Goal: Task Accomplishment & Management: Manage account settings

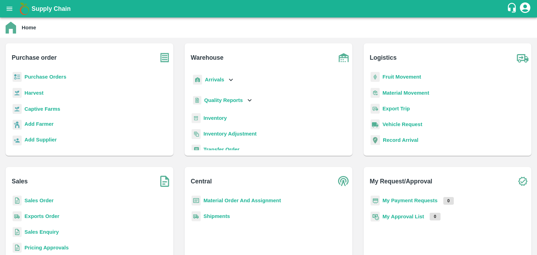
click at [35, 201] on b "Sales Order" at bounding box center [38, 201] width 29 height 6
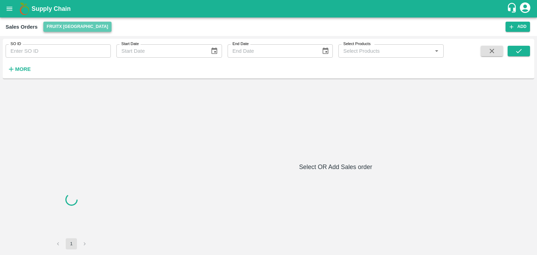
click at [84, 28] on button "FruitX [GEOGRAPHIC_DATA]" at bounding box center [77, 27] width 69 height 10
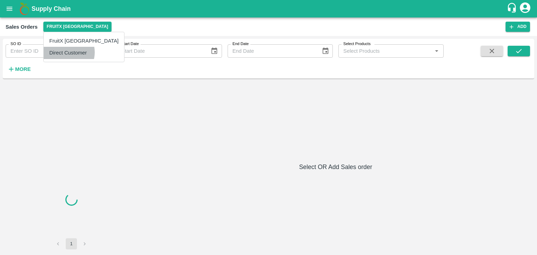
click at [66, 52] on li "Direct Customer" at bounding box center [84, 53] width 80 height 12
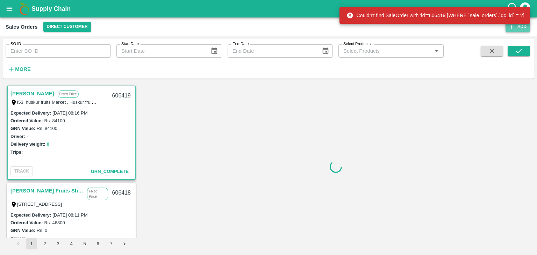
click at [518, 28] on button "Add" at bounding box center [518, 27] width 24 height 10
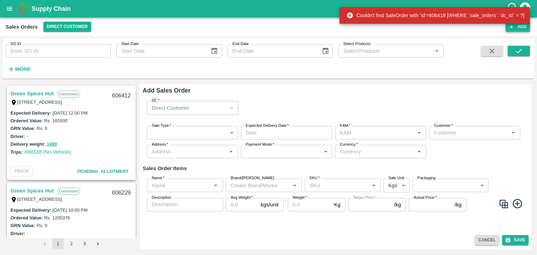
scroll to position [1, 0]
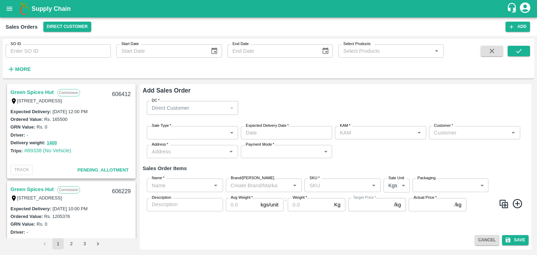
click at [189, 135] on body "Supply Chain Sales Orders Direct Customer Add SO ID SO ID Start Date Start Date…" at bounding box center [268, 127] width 537 height 255
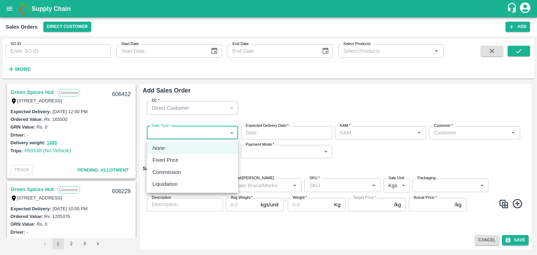
type input "[PERSON_NAME]"
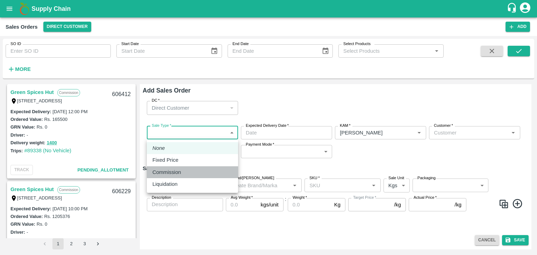
click at [176, 174] on p "Commission" at bounding box center [166, 173] width 29 height 8
type input "2"
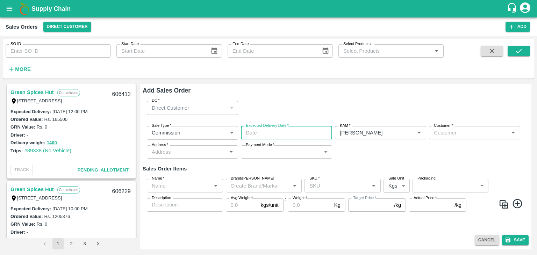
type input "DD/MM/YYYY hh:mm aa"
click at [263, 133] on input "DD/MM/YYYY hh:mm aa" at bounding box center [284, 132] width 86 height 13
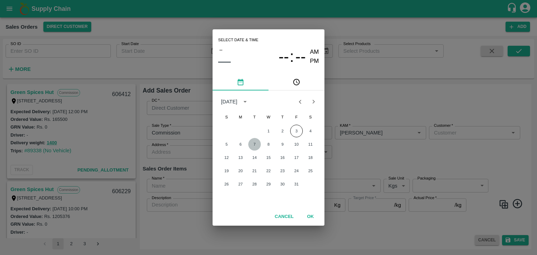
click at [255, 146] on button "7" at bounding box center [254, 144] width 13 height 13
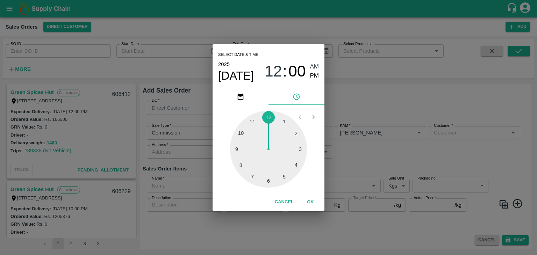
click at [269, 181] on div at bounding box center [268, 149] width 77 height 77
type input "[DATE] 06:00 AM"
click at [314, 66] on span "AM" at bounding box center [314, 66] width 9 height 9
click at [311, 201] on button "OK" at bounding box center [310, 202] width 22 height 12
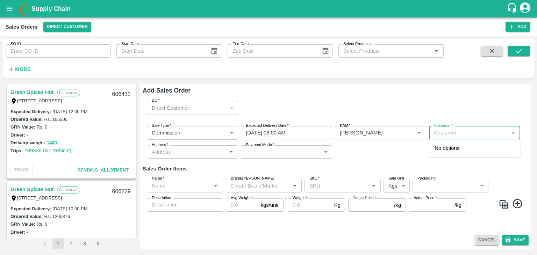
click at [452, 135] on input "Customer   *" at bounding box center [469, 132] width 76 height 9
click at [440, 146] on p "T.[PERSON_NAME] And Sons" at bounding box center [470, 148] width 70 height 8
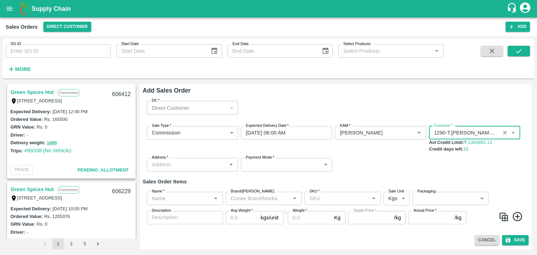
type input "1290-T.[PERSON_NAME] And Sons"
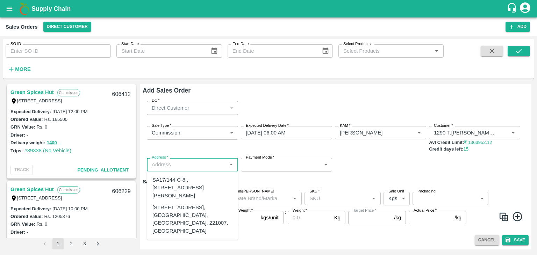
click at [174, 163] on input "Address   *" at bounding box center [187, 164] width 76 height 9
click at [181, 222] on div "[STREET_ADDRESS], [GEOGRAPHIC_DATA], [GEOGRAPHIC_DATA], 221007, [GEOGRAPHIC_DAT…" at bounding box center [192, 219] width 80 height 31
type input "[STREET_ADDRESS], [GEOGRAPHIC_DATA], [GEOGRAPHIC_DATA], 221007, [GEOGRAPHIC_DAT…"
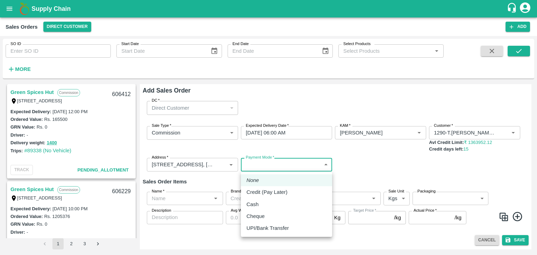
click at [261, 170] on body "Supply Chain Sales Orders Direct Customer Add SO ID SO ID Start Date Start Date…" at bounding box center [268, 127] width 537 height 255
click at [263, 191] on p "Credit (Pay Later)" at bounding box center [267, 193] width 41 height 8
type input "credit"
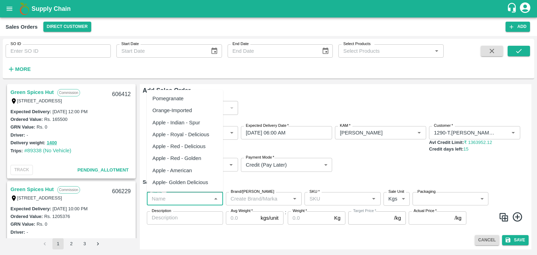
click at [204, 201] on input "Name   *" at bounding box center [179, 198] width 61 height 9
click at [180, 97] on div "Pomegranate" at bounding box center [167, 99] width 31 height 8
type input "Pomegranate"
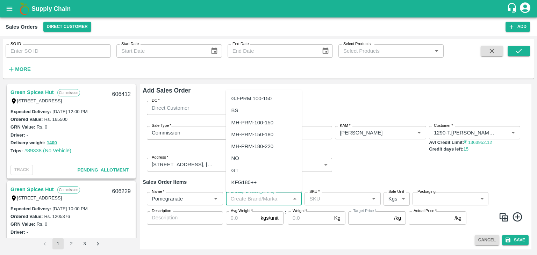
click at [252, 200] on input "Brand/[PERSON_NAME]" at bounding box center [258, 198] width 61 height 9
click at [235, 143] on div "TS" at bounding box center [235, 147] width 7 height 8
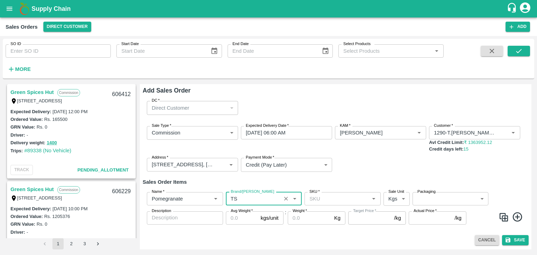
type input "TS"
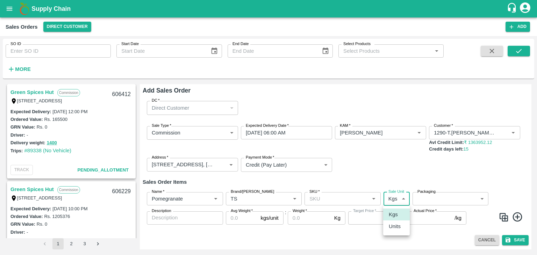
click at [404, 199] on body "Supply Chain Sales Orders Direct Customer Add SO ID SO ID Start Date Start Date…" at bounding box center [268, 127] width 537 height 255
click at [395, 227] on p "Units" at bounding box center [395, 227] width 12 height 8
type input "2"
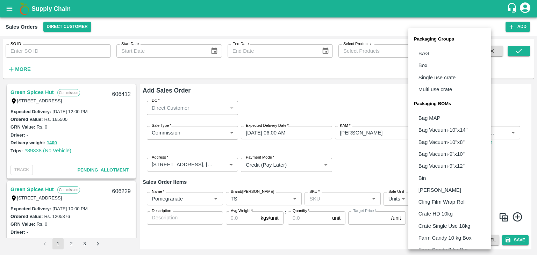
click at [449, 198] on body "Supply Chain Sales Orders Direct Customer Add SO ID SO ID Start Date Start Date…" at bounding box center [268, 127] width 537 height 255
click at [425, 65] on p "Box" at bounding box center [423, 66] width 9 height 8
type input "GRP/1"
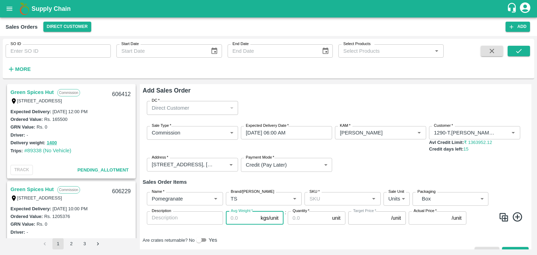
click at [240, 216] on input "Avg Weight   *" at bounding box center [242, 218] width 32 height 13
type input "10"
click at [518, 216] on icon at bounding box center [518, 218] width 12 height 12
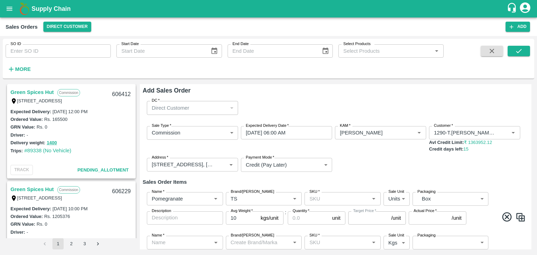
click at [520, 218] on img at bounding box center [520, 217] width 10 height 10
type input "Pomegranate"
type input "TS"
type input "2"
type input "GRP/1"
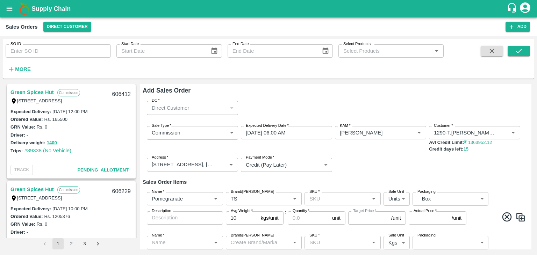
type input "10"
click at [520, 218] on img at bounding box center [520, 217] width 10 height 10
type input "Pomegranate"
type input "TS"
type input "2"
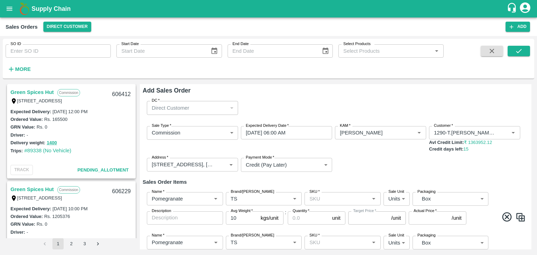
type input "GRP/1"
type input "10"
click at [520, 218] on img at bounding box center [520, 217] width 10 height 10
type input "Pomegranate"
type input "TS"
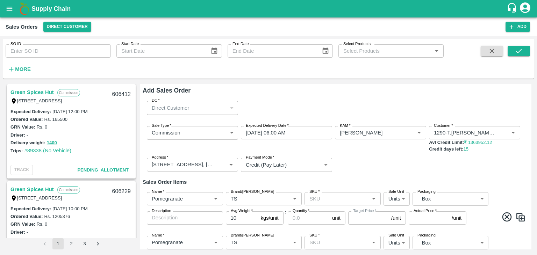
type input "2"
type input "GRP/1"
type input "10"
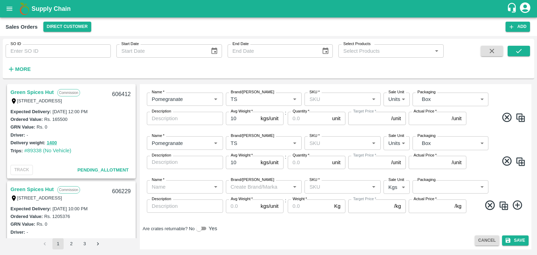
scroll to position [188, 0]
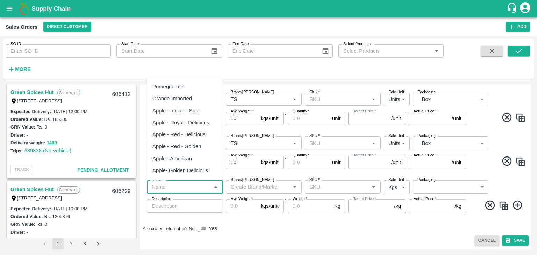
click at [187, 188] on input "Name   *" at bounding box center [179, 187] width 61 height 9
click at [172, 91] on div "Pomegranate" at bounding box center [185, 87] width 76 height 12
type input "Pomegranate"
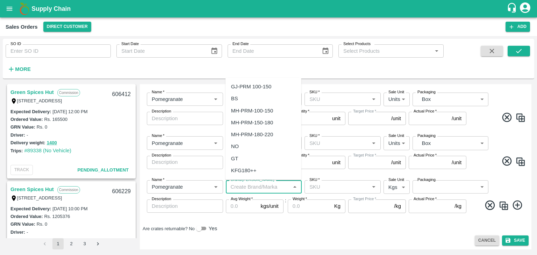
click at [243, 186] on input "Brand/[PERSON_NAME]" at bounding box center [258, 187] width 61 height 9
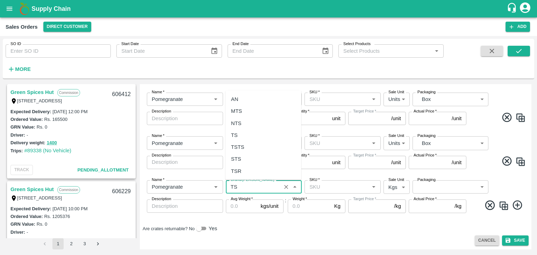
click at [233, 134] on div "TS" at bounding box center [234, 135] width 7 height 8
type input "TS"
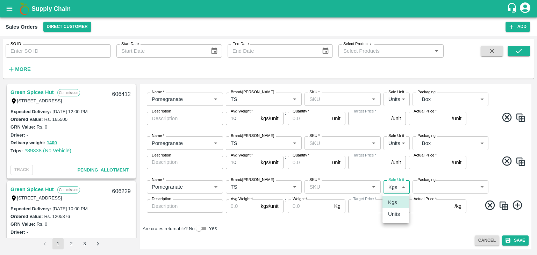
click at [398, 189] on body "Supply Chain Sales Orders Direct Customer Add SO ID SO ID Start Date Start Date…" at bounding box center [268, 127] width 537 height 255
click at [394, 218] on p "Units" at bounding box center [394, 215] width 12 height 8
type input "2"
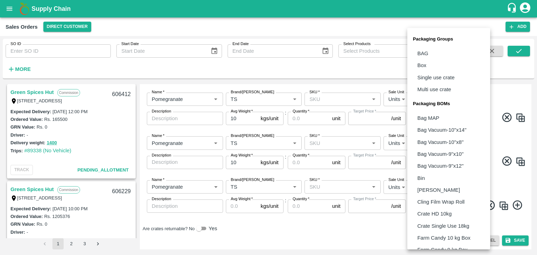
click at [482, 185] on body "Supply Chain Sales Orders Direct Customer Add SO ID SO ID Start Date Start Date…" at bounding box center [268, 127] width 537 height 255
click at [431, 65] on li "Box" at bounding box center [448, 65] width 83 height 12
type input "GRP/1"
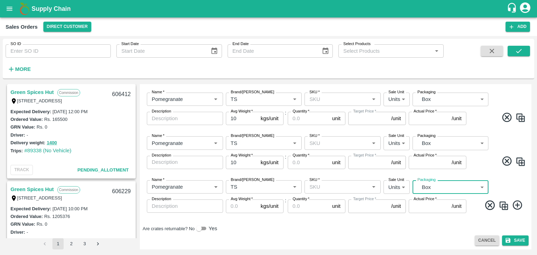
click at [239, 208] on input "Avg Weight   *" at bounding box center [242, 206] width 32 height 13
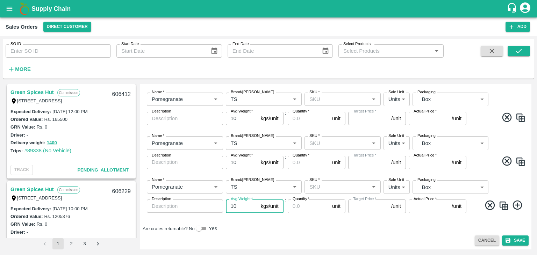
type input "10"
click at [303, 208] on input "Quantity   *" at bounding box center [309, 206] width 42 height 13
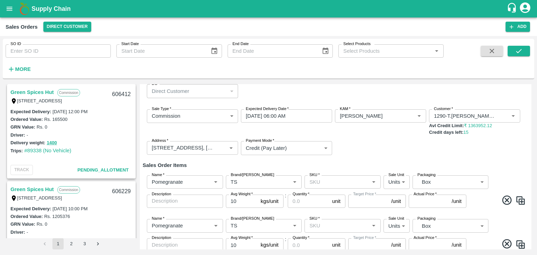
scroll to position [24, 0]
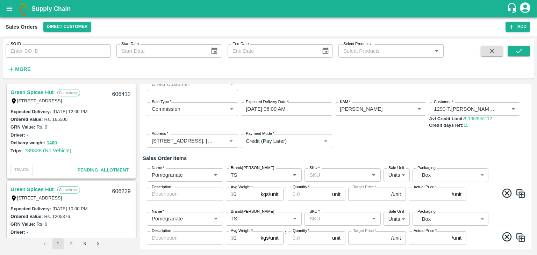
click at [323, 174] on input "SKU   *" at bounding box center [337, 175] width 61 height 9
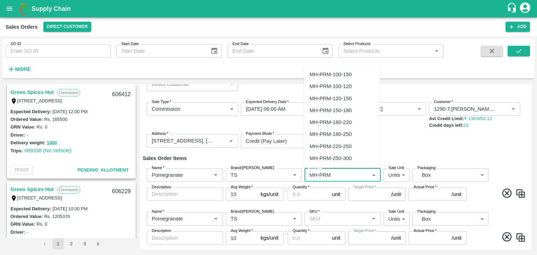
click at [336, 160] on div "MH-PRM-250-300" at bounding box center [331, 159] width 42 height 8
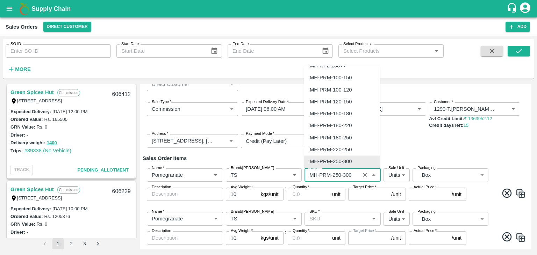
drag, startPoint x: 352, startPoint y: 177, endPoint x: 309, endPoint y: 172, distance: 43.2
click at [309, 172] on input "SKU   *" at bounding box center [332, 175] width 51 height 9
type input "MH-PRM-250-300"
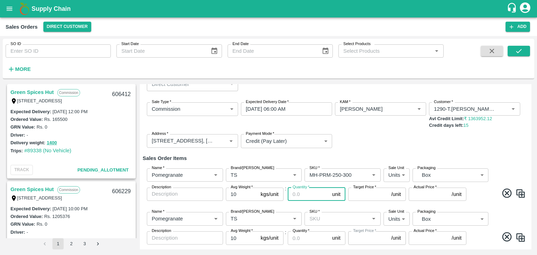
click at [298, 197] on input "Quantity   *" at bounding box center [309, 194] width 42 height 13
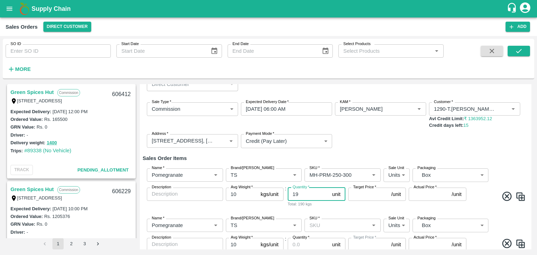
type input "19"
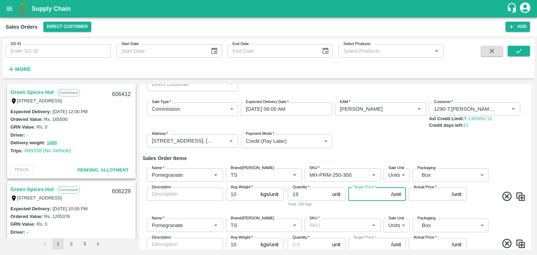
click at [360, 195] on input "Target Price   *" at bounding box center [368, 194] width 40 height 13
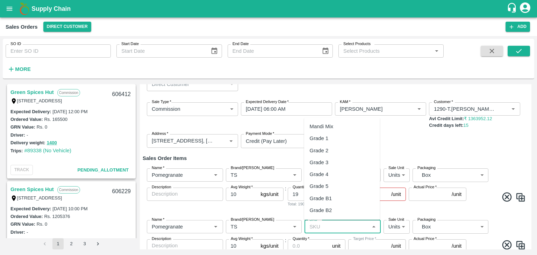
click at [319, 224] on input "SKU   *" at bounding box center [337, 226] width 61 height 9
paste input "MH-PRM-250-300"
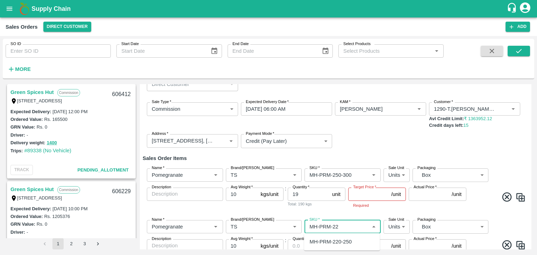
click at [323, 241] on div "MH-PRM-220-250" at bounding box center [331, 242] width 42 height 8
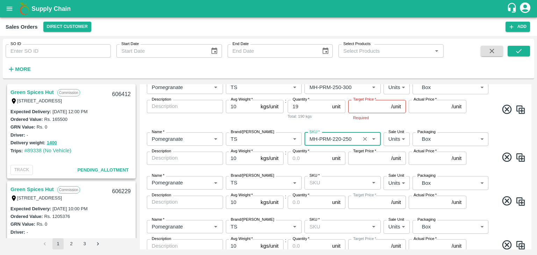
scroll to position [112, 0]
type input "MH-PRM-220-250"
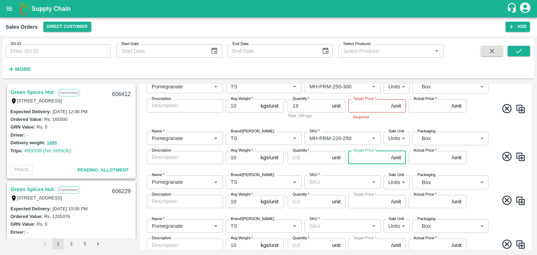
click at [356, 157] on input "Target Price   *" at bounding box center [368, 157] width 40 height 13
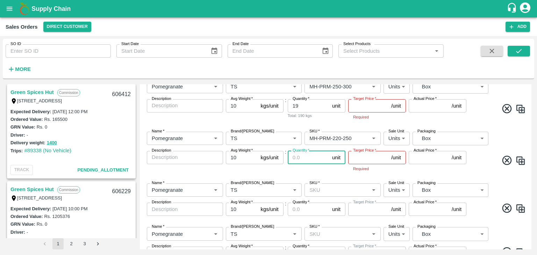
click at [307, 157] on input "Quantity   *" at bounding box center [309, 157] width 42 height 13
type input "46"
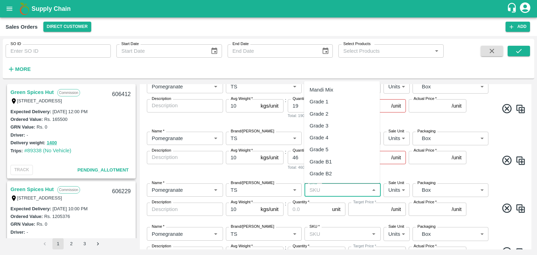
click at [311, 190] on input "SKU   *" at bounding box center [337, 190] width 61 height 9
paste input "MH-PRM-250-300"
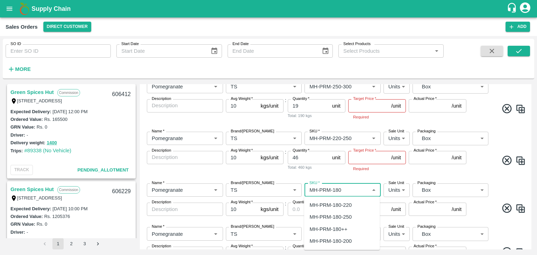
click at [326, 205] on div "MH-PRM-180-220" at bounding box center [331, 205] width 42 height 8
type input "MH-PRM-180-220"
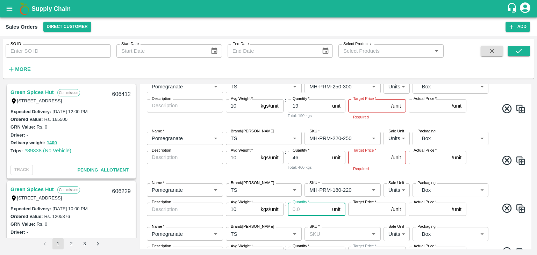
click at [304, 211] on input "Quantity   *" at bounding box center [309, 209] width 42 height 13
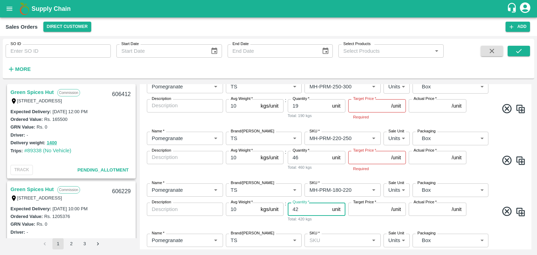
type input "42"
click at [366, 211] on input "Target Price   *" at bounding box center [368, 209] width 40 height 13
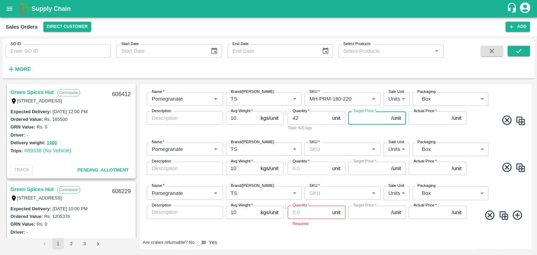
scroll to position [207, 0]
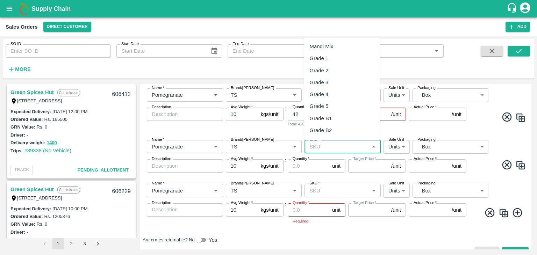
click at [319, 144] on input "SKU   *" at bounding box center [337, 146] width 61 height 9
paste input "MH-PRM-250-300"
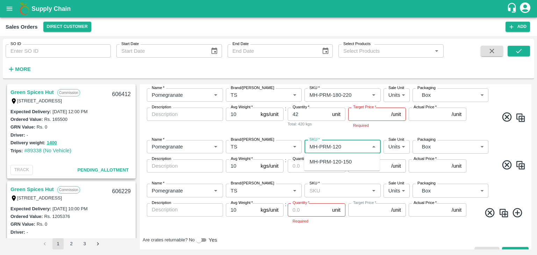
click at [332, 165] on div "MH-PRM-120-150" at bounding box center [331, 162] width 42 height 8
type input "MH-PRM-120-150"
click at [306, 166] on input "Quantity   *" at bounding box center [309, 165] width 42 height 13
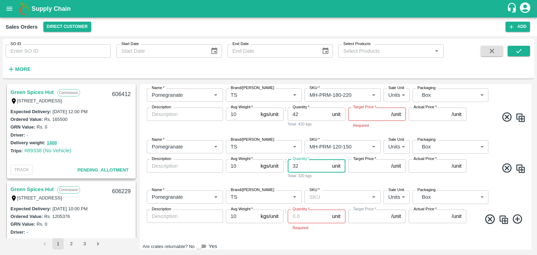
type input "32"
click at [361, 164] on input "Target Price   *" at bounding box center [368, 165] width 40 height 13
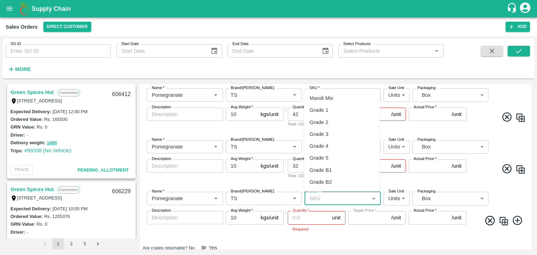
click at [316, 195] on input "SKU   *" at bounding box center [337, 198] width 61 height 9
paste input "MH-PRM-250-300"
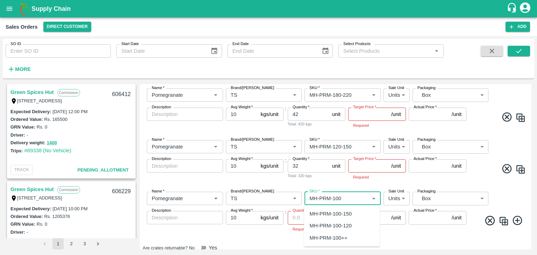
click at [333, 223] on div "MH-PRM-100-120" at bounding box center [331, 226] width 42 height 8
type input "MH-PRM-100-120"
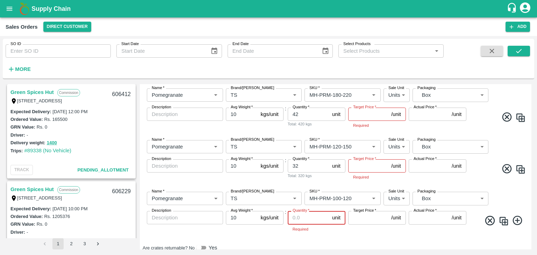
click at [306, 216] on input "Quantity   *" at bounding box center [309, 217] width 42 height 13
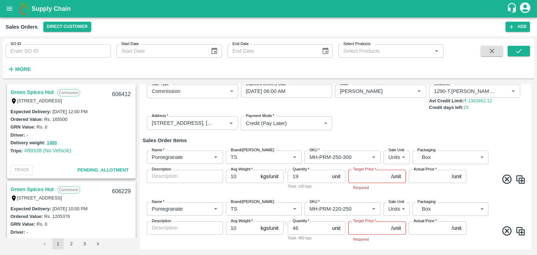
scroll to position [40, 0]
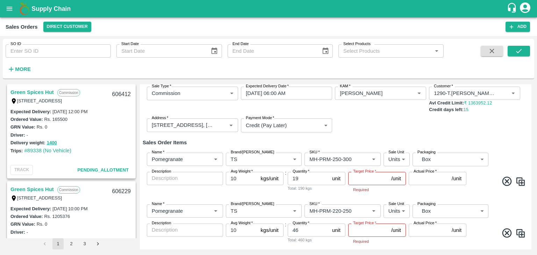
type input "6"
click at [359, 178] on input "Target Price   *" at bounding box center [368, 178] width 40 height 13
type input "1200"
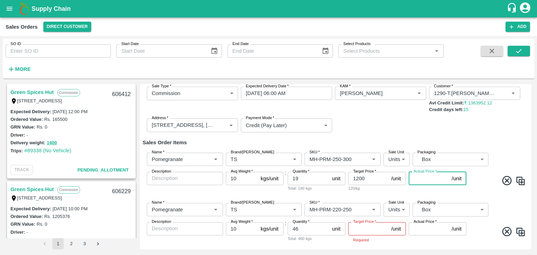
click at [420, 178] on input "Actual Price   *" at bounding box center [429, 178] width 40 height 13
type input "12"
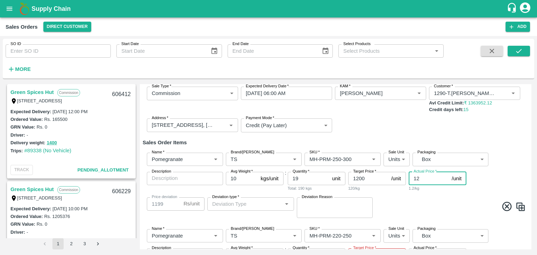
type input "1188"
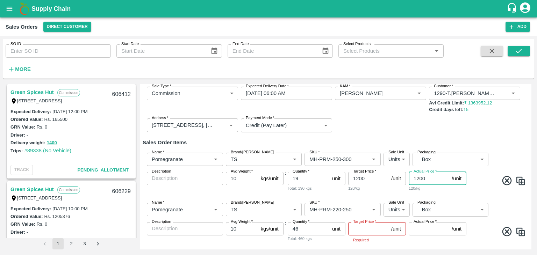
type input "1200"
click at [363, 227] on input "Target Price   *" at bounding box center [368, 228] width 40 height 13
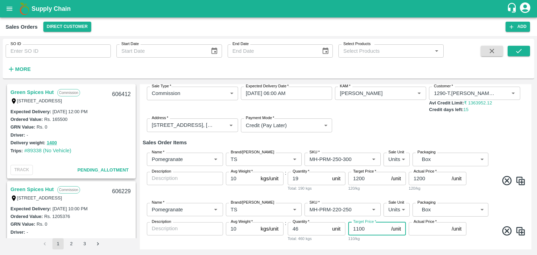
type input "1100"
click at [416, 233] on input "Actual Price   *" at bounding box center [429, 228] width 40 height 13
type input "11"
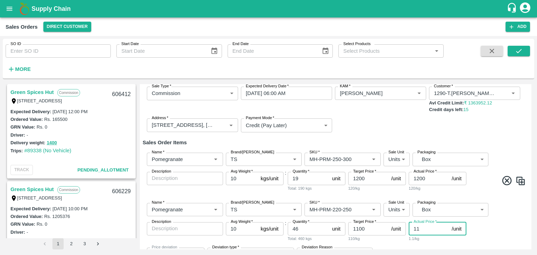
type input "1089"
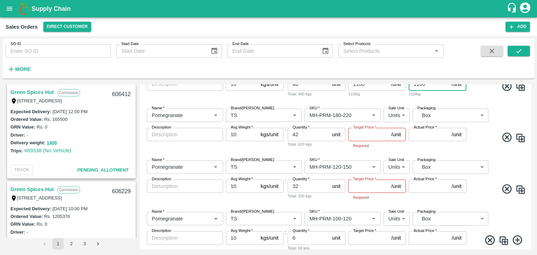
scroll to position [186, 0]
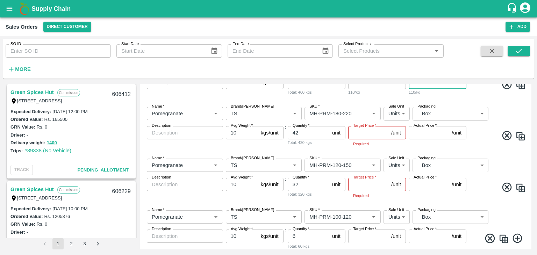
type input "1100"
click at [355, 136] on input "Target Price   *" at bounding box center [368, 132] width 40 height 13
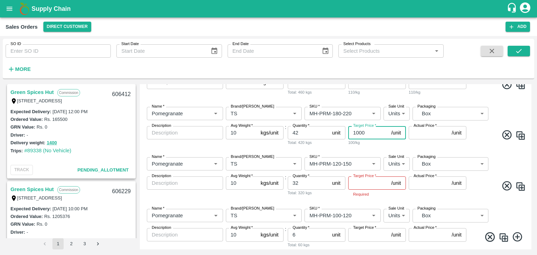
type input "1000"
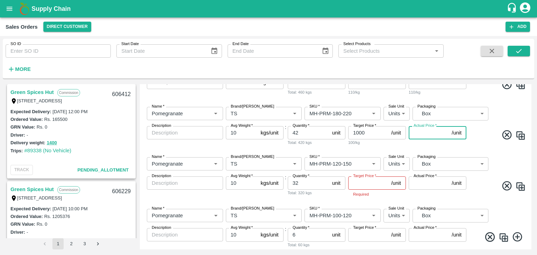
click at [418, 133] on input "Actual Price   *" at bounding box center [429, 132] width 40 height 13
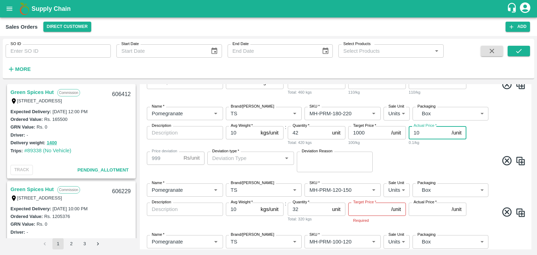
type input "100"
type input "900"
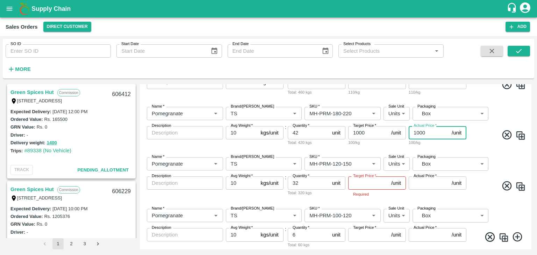
type input "1000"
click at [358, 184] on input "Target Price   *" at bounding box center [368, 183] width 40 height 13
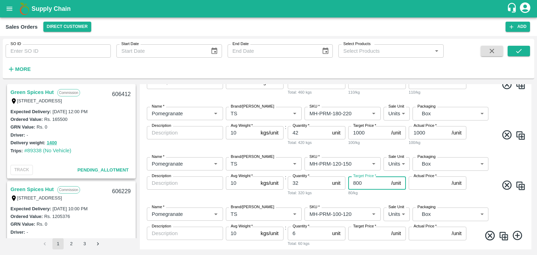
type input "800"
click at [421, 186] on input "Actual Price   *" at bounding box center [429, 183] width 40 height 13
type input "800"
click at [363, 235] on input "Target Price   *" at bounding box center [368, 233] width 40 height 13
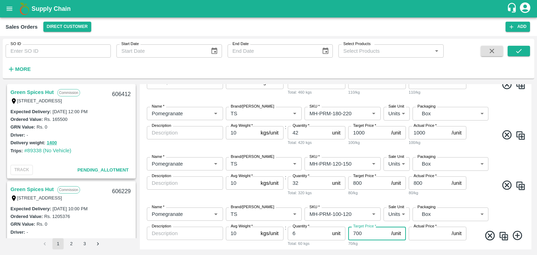
type input "700"
click at [423, 234] on input "Actual Price   *" at bounding box center [429, 233] width 40 height 13
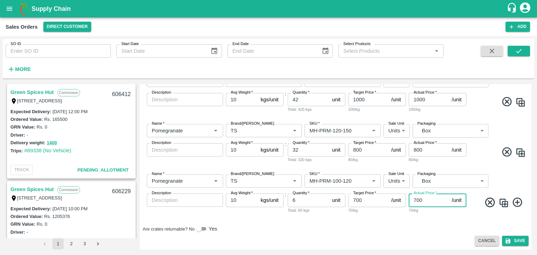
scroll to position [220, 0]
type input "700"
click at [519, 237] on button "Save" at bounding box center [515, 240] width 27 height 10
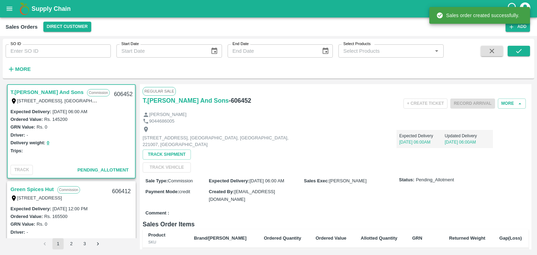
scroll to position [99, 0]
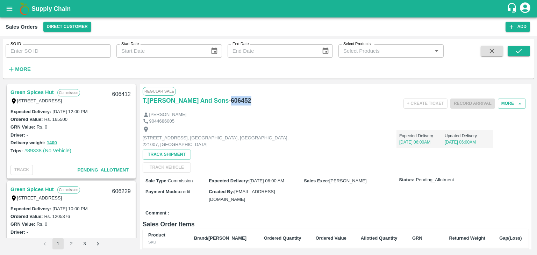
drag, startPoint x: 246, startPoint y: 101, endPoint x: 226, endPoint y: 98, distance: 20.1
click at [226, 98] on div "T.[PERSON_NAME] And Sons - 606452" at bounding box center [207, 101] width 129 height 10
copy h6 "606452"
click at [521, 52] on icon "submit" at bounding box center [519, 51] width 8 height 8
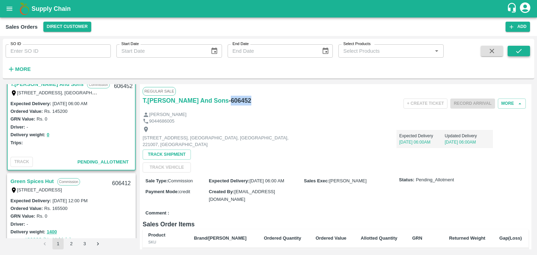
scroll to position [1, 0]
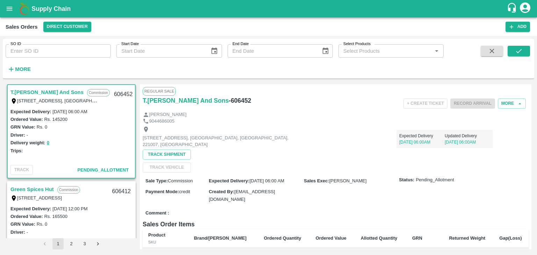
click at [1, 82] on div "SO ID SO ID Start Date Start Date End Date End Date Select Products Select Prod…" at bounding box center [268, 145] width 537 height 219
click at [513, 28] on icon "button" at bounding box center [511, 27] width 6 height 6
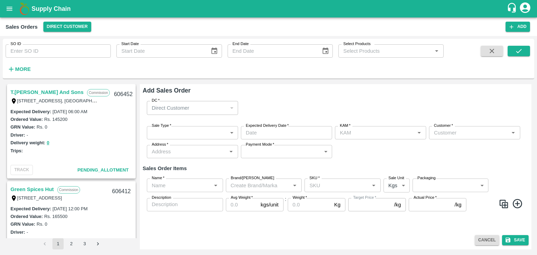
type input "[PERSON_NAME]"
click at [183, 133] on body "Supply Chain Sales Orders Direct Customer Add SO ID SO ID Start Date Start Date…" at bounding box center [268, 127] width 537 height 255
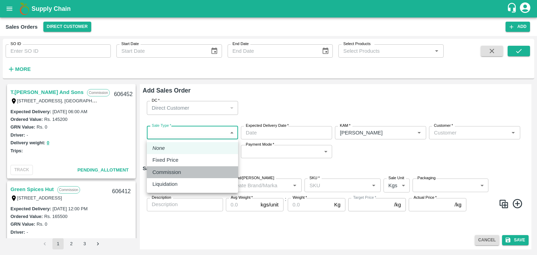
click at [168, 170] on p "Commission" at bounding box center [166, 173] width 29 height 8
type input "2"
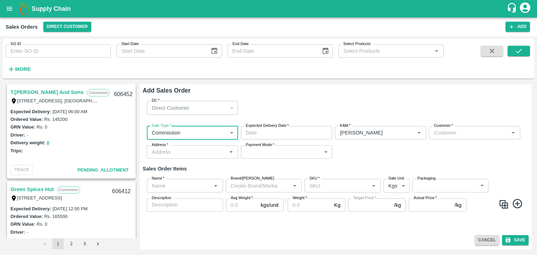
type input "DD/MM/YYYY hh:mm aa"
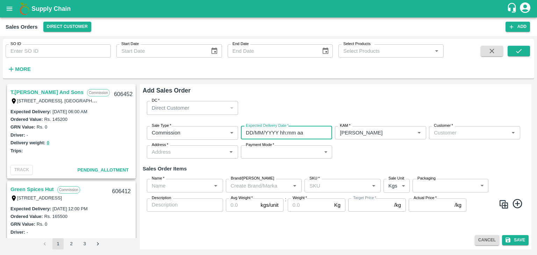
click at [270, 131] on input "DD/MM/YYYY hh:mm aa" at bounding box center [284, 132] width 86 height 13
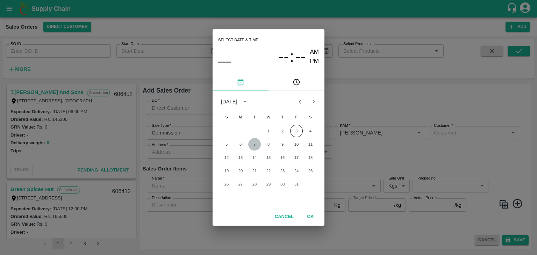
click at [255, 145] on button "7" at bounding box center [254, 144] width 13 height 13
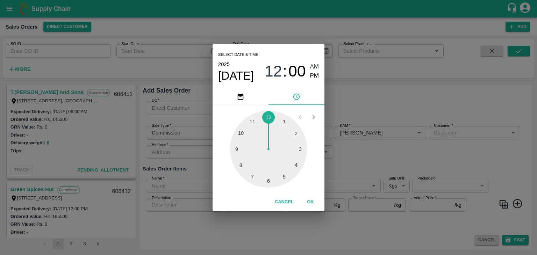
click at [269, 182] on div at bounding box center [268, 149] width 77 height 77
type input "[DATE] 06:00 AM"
click at [316, 66] on span "AM" at bounding box center [314, 66] width 9 height 9
click at [311, 202] on button "OK" at bounding box center [310, 202] width 22 height 12
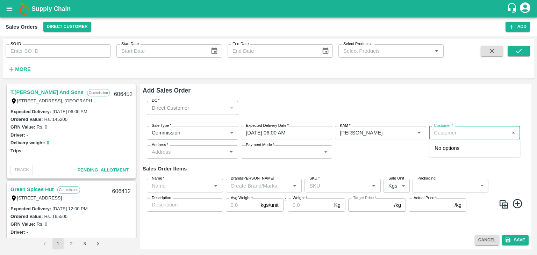
click at [449, 134] on input "Customer   *" at bounding box center [469, 132] width 76 height 9
drag, startPoint x: 445, startPoint y: 155, endPoint x: 452, endPoint y: 149, distance: 9.4
click at [452, 149] on p "T.[PERSON_NAME] And Sons" at bounding box center [470, 148] width 70 height 8
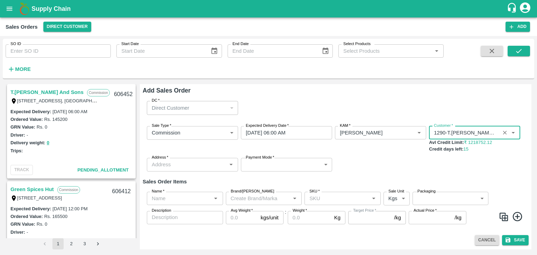
type input "1290-T.[PERSON_NAME] And Sons"
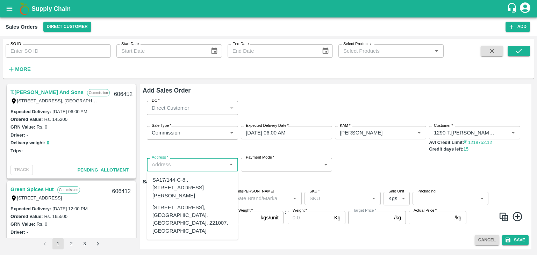
click at [175, 163] on input "Address   *" at bounding box center [187, 164] width 76 height 9
click at [177, 229] on div "[STREET_ADDRESS], [GEOGRAPHIC_DATA], [GEOGRAPHIC_DATA], 221007, [GEOGRAPHIC_DAT…" at bounding box center [192, 219] width 80 height 31
type input "[STREET_ADDRESS], [GEOGRAPHIC_DATA], [GEOGRAPHIC_DATA], 221007, [GEOGRAPHIC_DAT…"
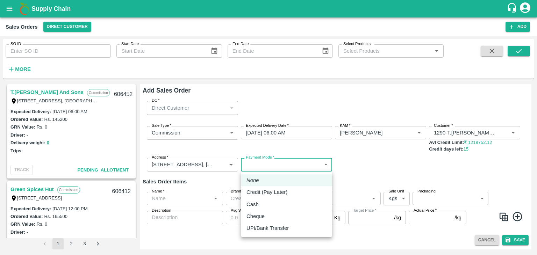
click at [274, 163] on body "Supply Chain Sales Orders Direct Customer Add SO ID SO ID Start Date Start Date…" at bounding box center [268, 127] width 537 height 255
click at [263, 192] on p "Credit (Pay Later)" at bounding box center [267, 193] width 41 height 8
type input "credit"
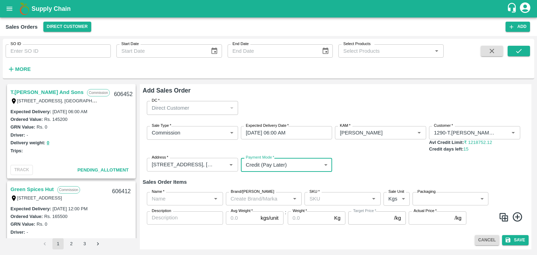
click at [210, 200] on div "Name   *" at bounding box center [185, 198] width 76 height 13
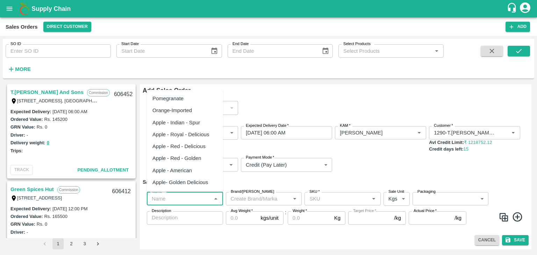
click at [180, 98] on div "Pomegranate" at bounding box center [167, 99] width 31 height 8
type input "Pomegranate"
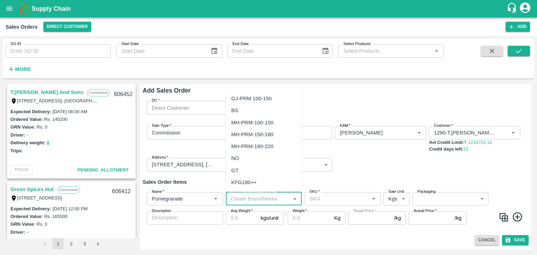
click at [239, 195] on input "Brand/[PERSON_NAME]" at bounding box center [258, 198] width 61 height 9
click at [240, 144] on div "TS" at bounding box center [264, 147] width 76 height 12
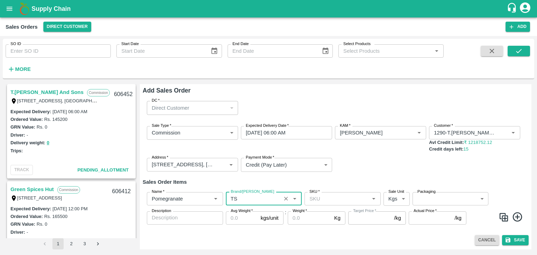
type input "TS"
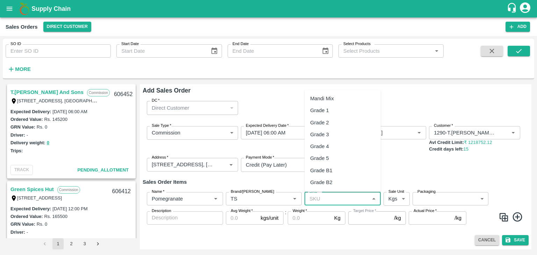
click at [318, 202] on input "SKU   *" at bounding box center [337, 198] width 61 height 9
click at [327, 184] on div "MH-URL-250-300" at bounding box center [330, 183] width 41 height 8
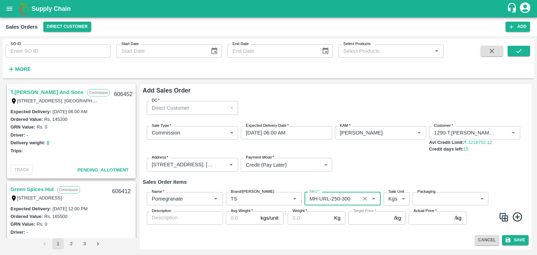
type input "MH-URL-250-300"
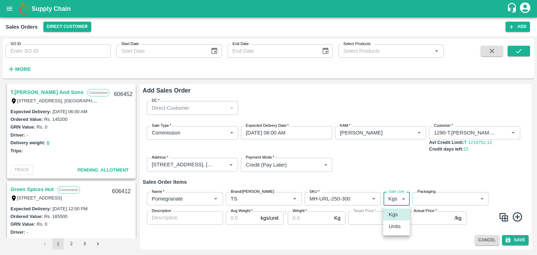
click at [392, 200] on body "Supply Chain Sales Orders Direct Customer Add SO ID SO ID Start Date Start Date…" at bounding box center [268, 127] width 537 height 255
click at [395, 226] on p "Units" at bounding box center [395, 227] width 12 height 8
type input "2"
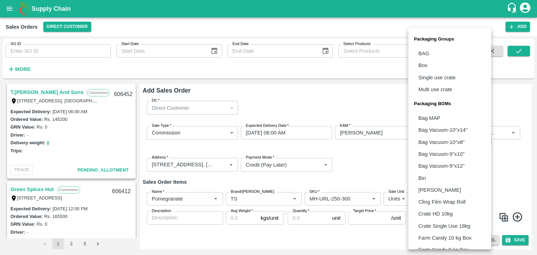
click at [438, 199] on body "Supply Chain Sales Orders Direct Customer Add SO ID SO ID Start Date Start Date…" at bounding box center [268, 127] width 537 height 255
click at [427, 62] on p "Box" at bounding box center [423, 66] width 9 height 8
type input "GRP/1"
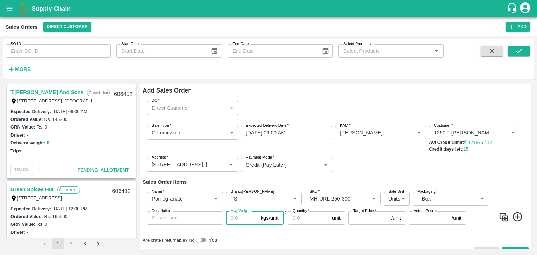
click at [235, 215] on input "Avg Weight   *" at bounding box center [242, 218] width 32 height 13
type input "10"
click at [300, 216] on input "Quantity   *" at bounding box center [309, 218] width 42 height 13
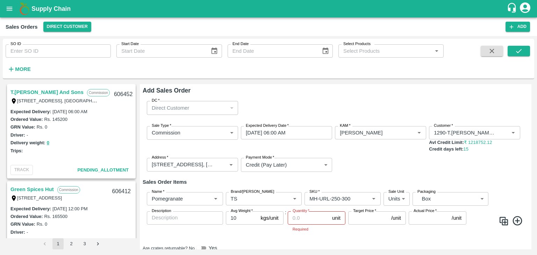
click at [516, 217] on icon at bounding box center [518, 221] width 12 height 12
click at [521, 223] on img at bounding box center [520, 221] width 10 height 10
type input "Pomegranate"
type input "TS"
type input "MH-URL-250-300"
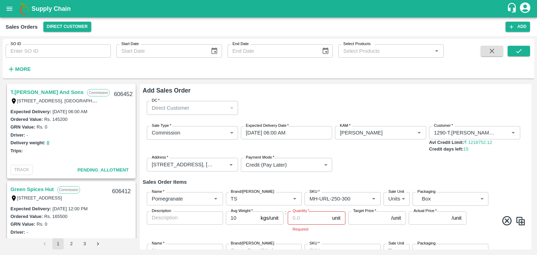
type input "2"
type input "GRP/1"
type input "10"
click at [521, 223] on img at bounding box center [520, 221] width 10 height 10
type input "Pomegranate"
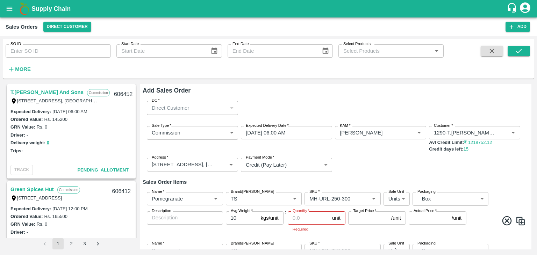
type input "TS"
type input "MH-URL-250-300"
type input "2"
type input "GRP/1"
type input "10"
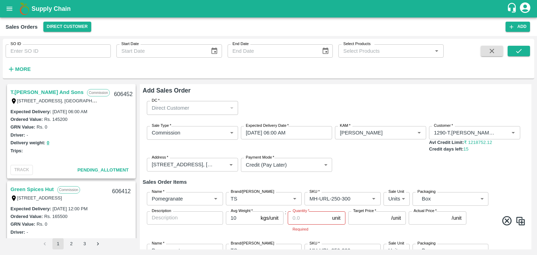
click at [521, 223] on img at bounding box center [520, 221] width 10 height 10
type input "Pomegranate"
type input "TS"
type input "MH-URL-250-300"
type input "2"
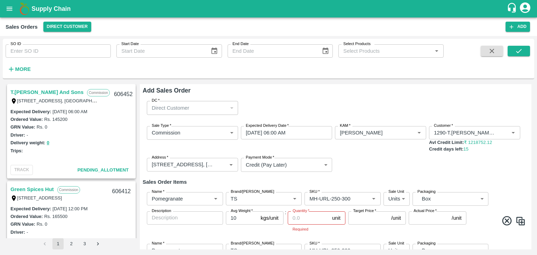
type input "GRP/1"
type input "10"
click at [521, 223] on img at bounding box center [520, 221] width 10 height 10
type input "Pomegranate"
type input "TS"
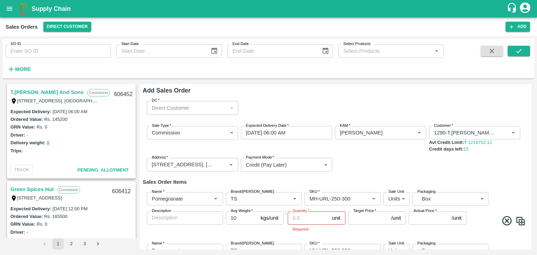
type input "MH-URL-250-300"
type input "2"
type input "GRP/1"
type input "10"
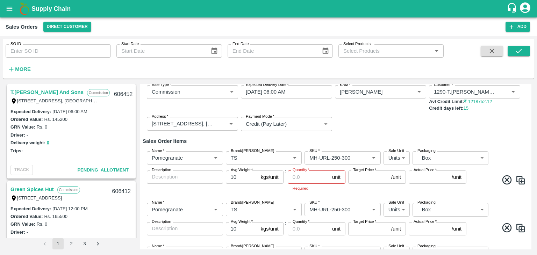
scroll to position [47, 0]
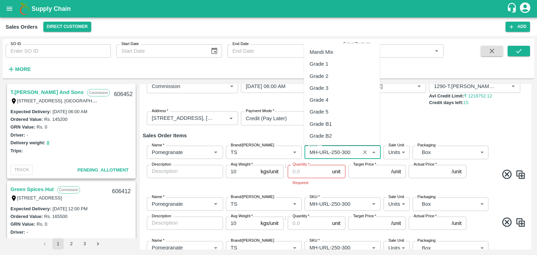
click at [343, 153] on input "SKU   *" at bounding box center [332, 152] width 51 height 9
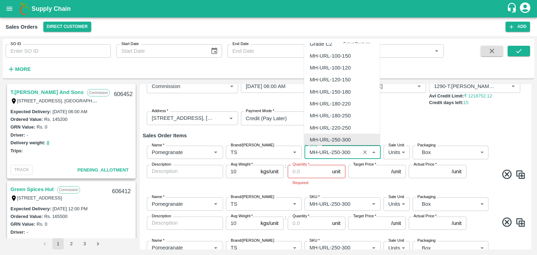
click at [343, 152] on input "SKU   *" at bounding box center [332, 152] width 51 height 9
click at [342, 150] on input "SKU   *" at bounding box center [332, 152] width 51 height 9
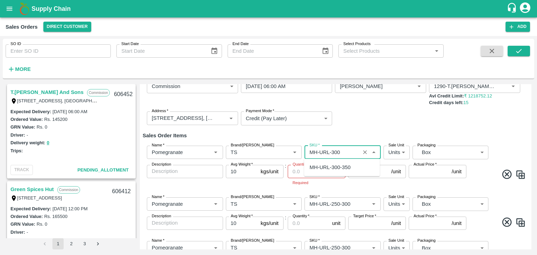
click at [339, 167] on div "MH-URL-300-350" at bounding box center [330, 168] width 41 height 8
type input "MH-URL-300-350"
click at [318, 174] on input "Quantity   *" at bounding box center [309, 171] width 42 height 13
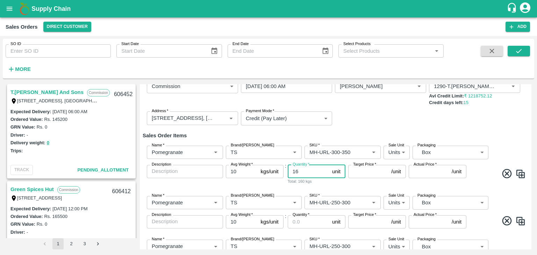
type input "16"
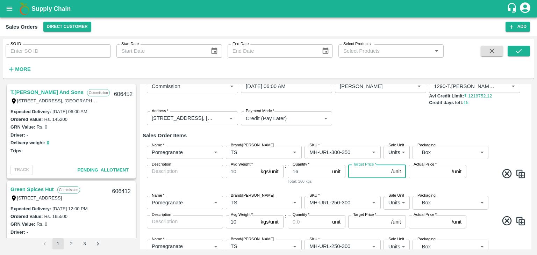
click at [363, 171] on input "Target Price   *" at bounding box center [368, 171] width 40 height 13
type input "1300"
click at [422, 171] on input "Actual Price   *" at bounding box center [429, 171] width 40 height 13
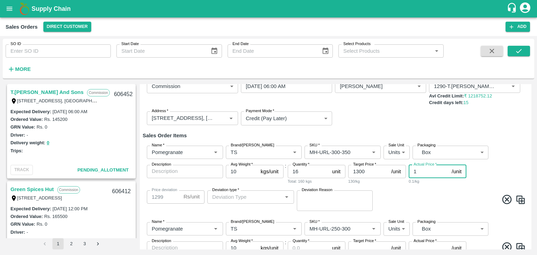
type input "13"
type input "1287"
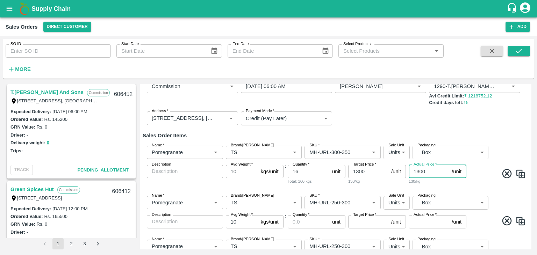
type input "1300"
click at [309, 222] on input "Quantity   *" at bounding box center [309, 221] width 42 height 13
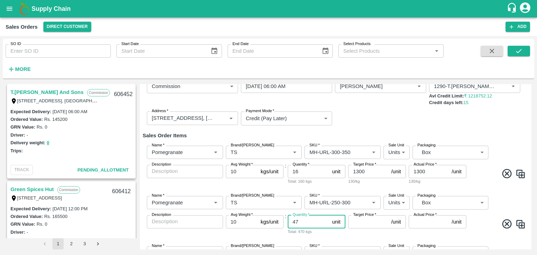
type input "47"
click at [358, 223] on input "Target Price   *" at bounding box center [368, 221] width 40 height 13
type input "1200"
click at [415, 223] on input "Actual Price   *" at bounding box center [429, 221] width 40 height 13
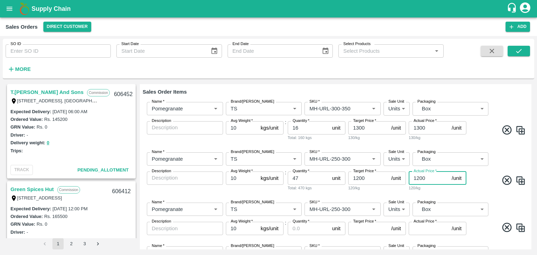
scroll to position [94, 0]
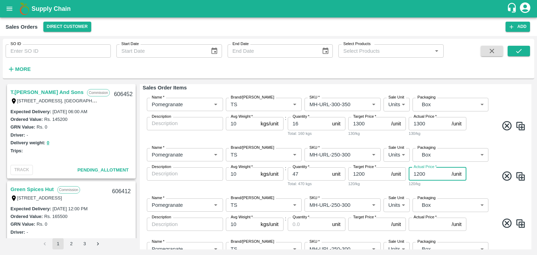
type input "1200"
click at [301, 227] on input "Quantity   *" at bounding box center [309, 224] width 42 height 13
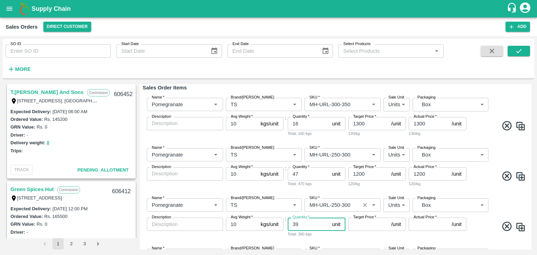
type input "39"
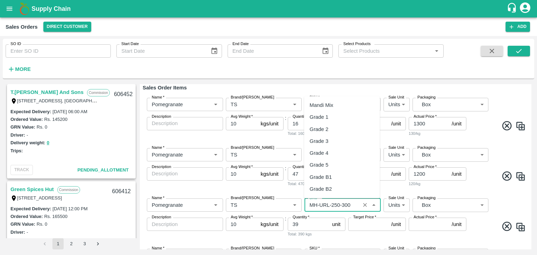
click at [352, 203] on input "SKU   *" at bounding box center [332, 205] width 51 height 9
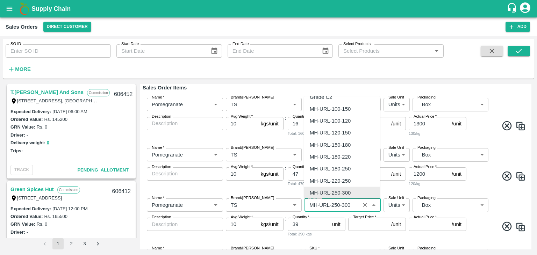
click at [350, 203] on input "SKU   *" at bounding box center [332, 205] width 51 height 9
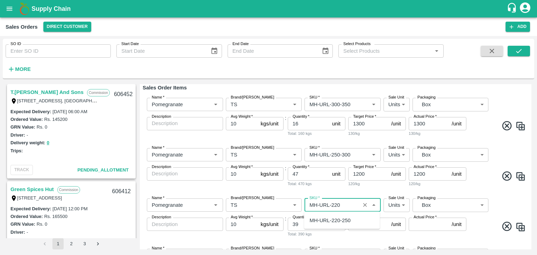
click at [322, 220] on div "MH-URL-220-250" at bounding box center [330, 221] width 41 height 8
type input "MH-URL-220-250"
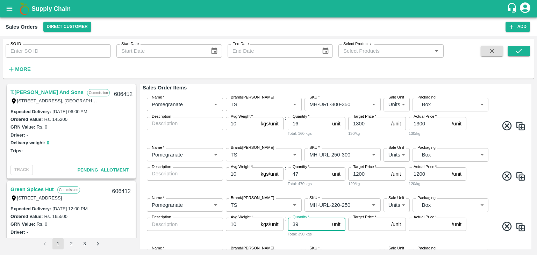
drag, startPoint x: 322, startPoint y: 220, endPoint x: 364, endPoint y: 226, distance: 42.4
click at [364, 226] on div "Name   * Name   * Brand/[PERSON_NAME]/[PERSON_NAME]   * SKU   * Sale Unit Units…" at bounding box center [336, 218] width 386 height 50
click at [364, 226] on input "Target Price   *" at bounding box center [368, 224] width 40 height 13
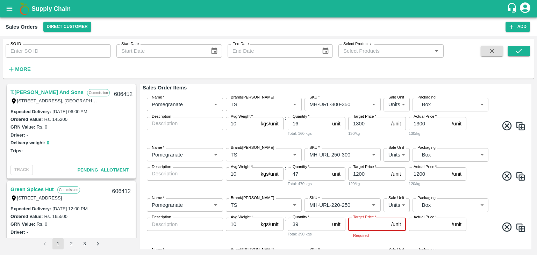
click at [355, 223] on input "Target Price   *" at bounding box center [368, 224] width 40 height 13
type input "1100"
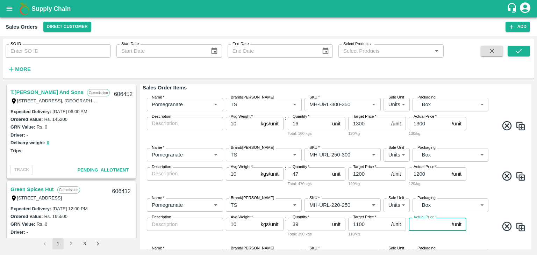
click at [418, 222] on input "Actual Price   *" at bounding box center [429, 224] width 40 height 13
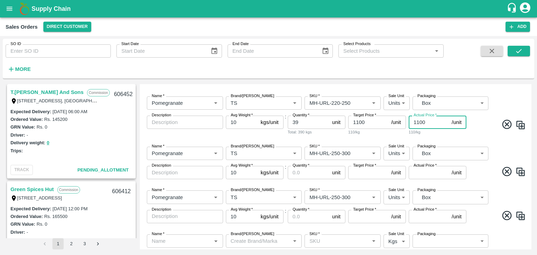
scroll to position [199, 0]
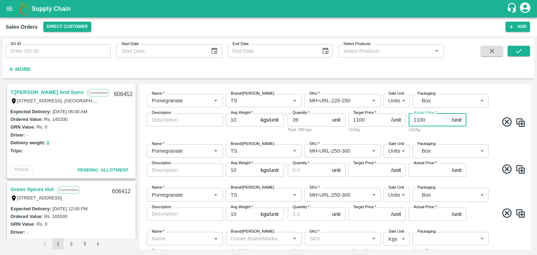
type input "1100"
click at [299, 168] on input "Quantity   *" at bounding box center [309, 170] width 42 height 13
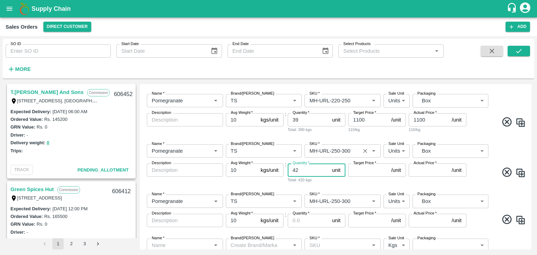
type input "42"
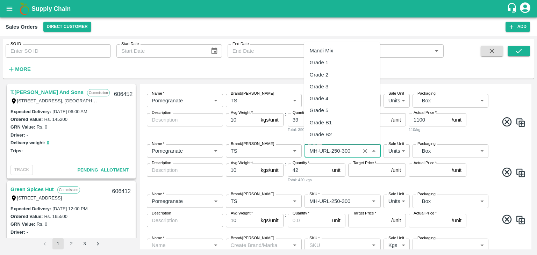
click at [349, 150] on input "SKU   *" at bounding box center [332, 151] width 51 height 9
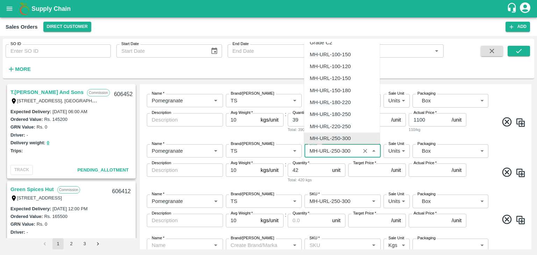
click at [349, 150] on input "SKU   *" at bounding box center [332, 151] width 51 height 9
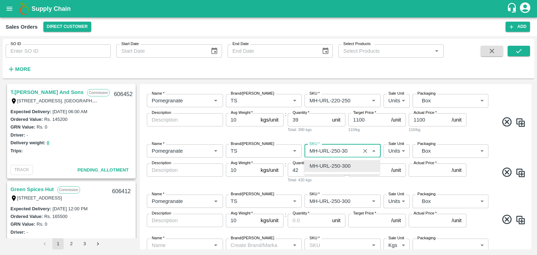
scroll to position [0, 0]
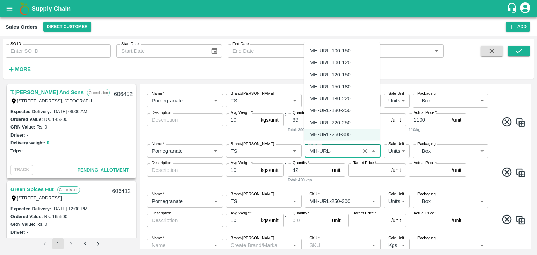
click at [334, 101] on div "MH-URL-180-220" at bounding box center [330, 99] width 41 height 8
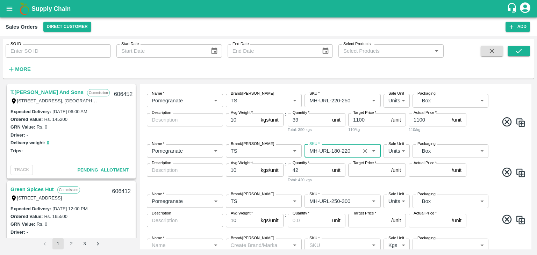
type input "MH-URL-180-220"
click at [306, 223] on input "Quantity   *" at bounding box center [309, 220] width 42 height 13
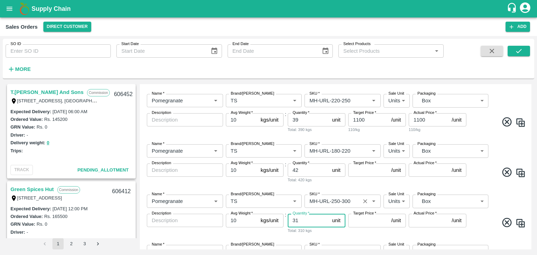
type input "31"
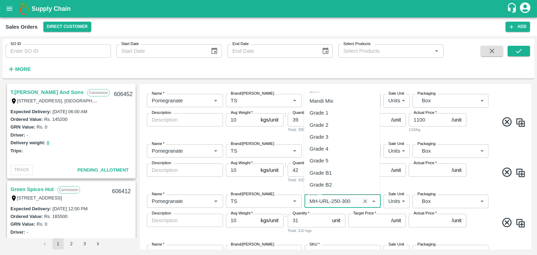
click at [350, 200] on input "SKU   *" at bounding box center [332, 201] width 51 height 9
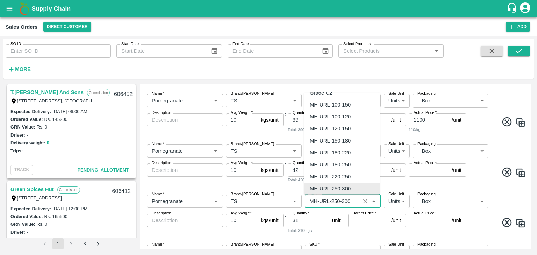
click at [350, 200] on input "SKU   *" at bounding box center [332, 201] width 51 height 9
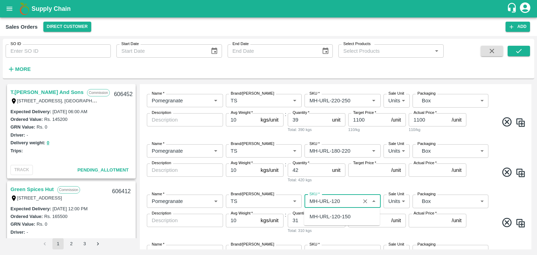
click at [339, 220] on div "MH-URL-120-150" at bounding box center [330, 217] width 41 height 8
type input "MH-URL-120-150"
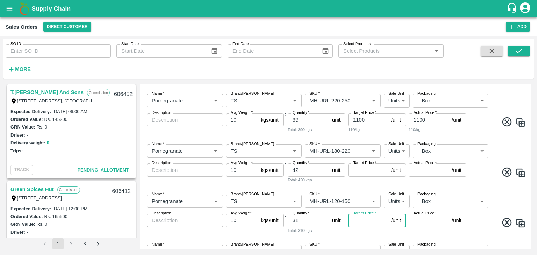
click at [369, 219] on input "Target Price   *" at bounding box center [368, 220] width 40 height 13
type input "800"
click at [428, 220] on input "Actual Price   *" at bounding box center [429, 220] width 40 height 13
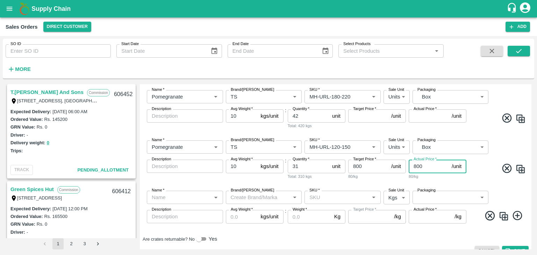
scroll to position [264, 0]
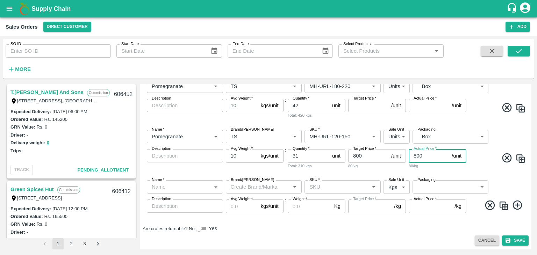
click at [211, 187] on button "Open" at bounding box center [215, 187] width 9 height 9
type input "800"
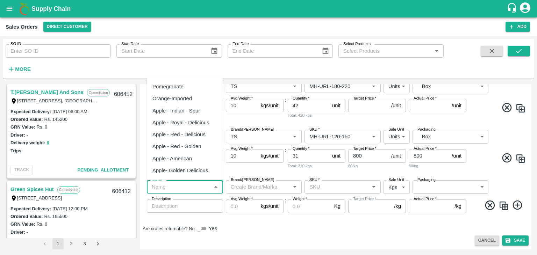
click at [180, 87] on div "Pomegranate" at bounding box center [167, 87] width 31 height 8
type input "Pomegranate"
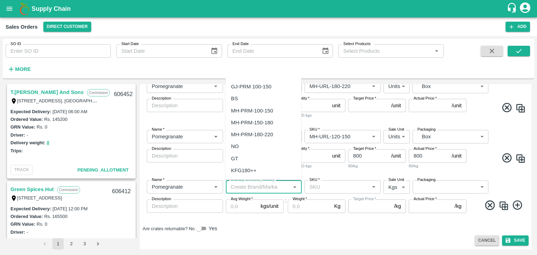
click at [269, 189] on input "Brand/[PERSON_NAME]" at bounding box center [258, 187] width 61 height 9
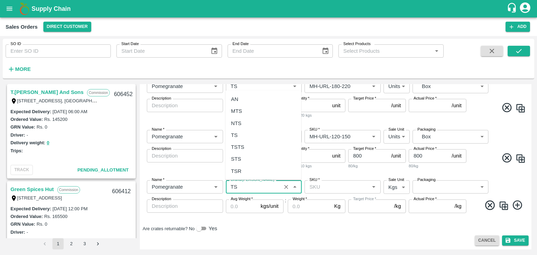
click at [237, 136] on div "TS" at bounding box center [234, 135] width 7 height 8
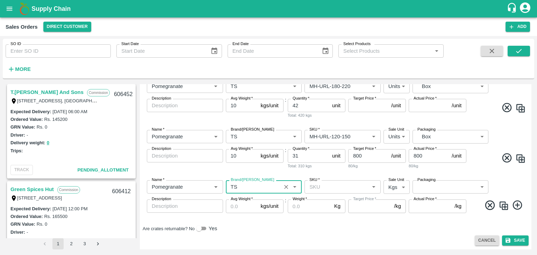
type input "TS"
click at [237, 136] on input "Brand/[PERSON_NAME]" at bounding box center [253, 136] width 51 height 9
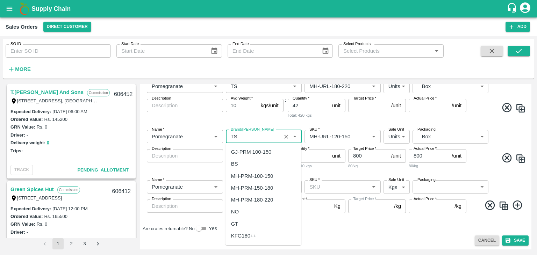
scroll to position [6283, 0]
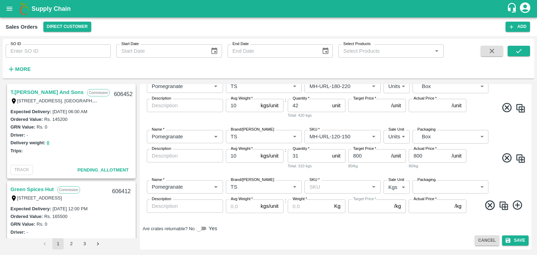
click at [333, 237] on div "Cancel Save" at bounding box center [336, 241] width 386 height 10
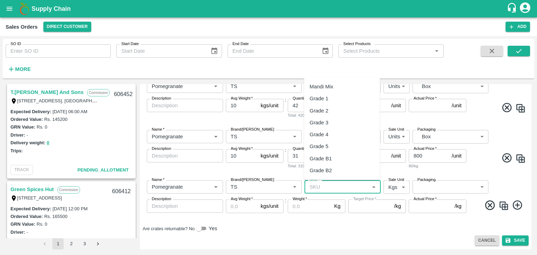
click at [319, 189] on input "SKU   *" at bounding box center [337, 187] width 61 height 9
paste input "M"
click at [336, 98] on div "MH-PRM-100-120" at bounding box center [331, 99] width 42 height 8
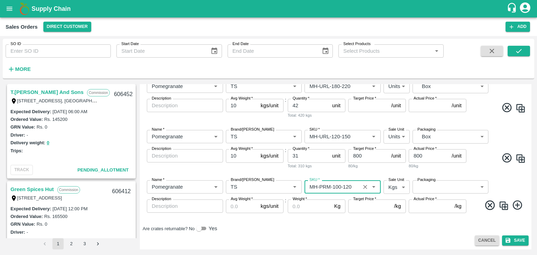
type input "MH-PRM-100-120"
click at [401, 185] on body "Supply Chain Sales Orders Direct Customer Add SO ID SO ID Start Date Start Date…" at bounding box center [268, 127] width 537 height 255
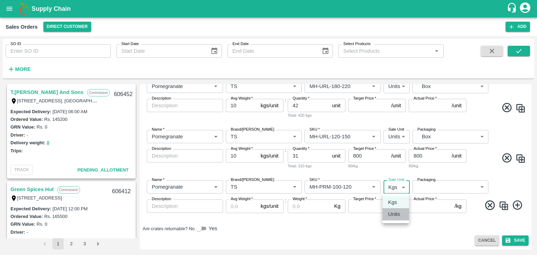
click at [399, 216] on p "Units" at bounding box center [394, 215] width 12 height 8
type input "2"
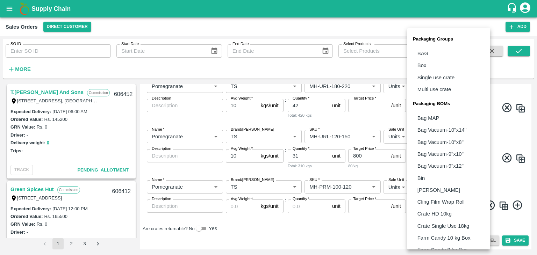
click at [468, 184] on body "Supply Chain Sales Orders Direct Customer Add SO ID SO ID Start Date Start Date…" at bounding box center [268, 127] width 537 height 255
click at [424, 66] on p "Box" at bounding box center [422, 66] width 9 height 8
type input "GRP/1"
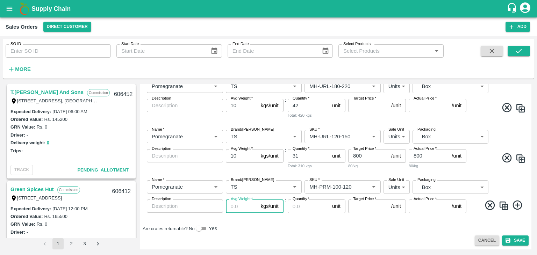
click at [236, 204] on input "Avg Weight   *" at bounding box center [242, 206] width 32 height 13
type input "10"
click at [299, 208] on input "Quantity   *" at bounding box center [309, 206] width 42 height 13
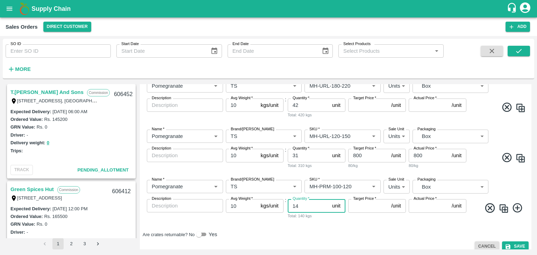
type input "14"
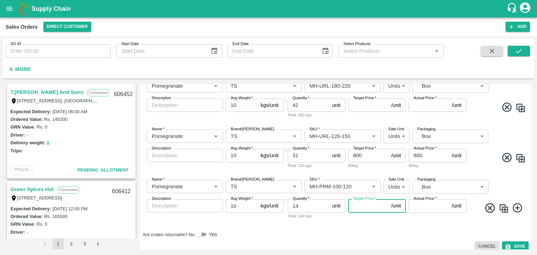
click at [360, 210] on input "Target Price   *" at bounding box center [368, 205] width 40 height 13
click at [356, 206] on input "Target Price   *" at bounding box center [368, 205] width 40 height 13
type input "700"
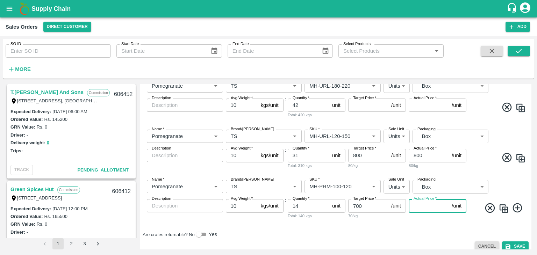
click at [417, 208] on input "Actual Price   *" at bounding box center [429, 205] width 40 height 13
type input "700"
click at [360, 104] on input "Target Price   *" at bounding box center [368, 105] width 40 height 13
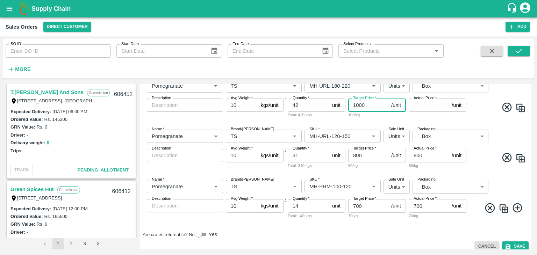
type input "1000"
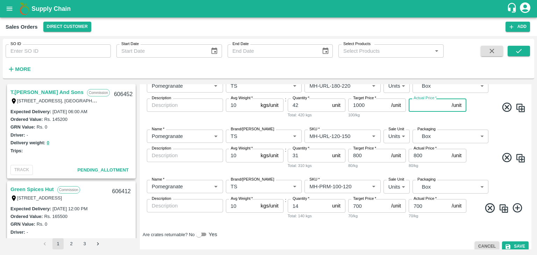
click at [424, 107] on input "Actual Price   *" at bounding box center [429, 105] width 40 height 13
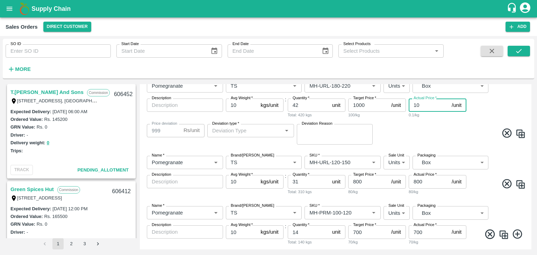
type input "100"
type input "900"
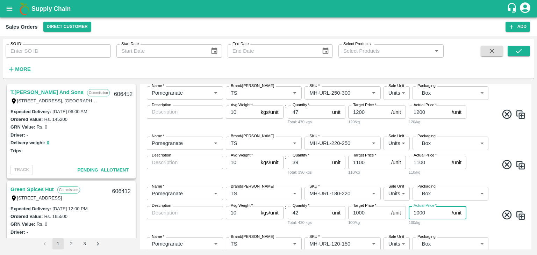
scroll to position [146, 0]
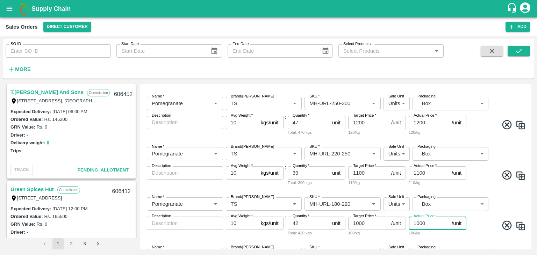
type input "1000"
drag, startPoint x: 530, startPoint y: 163, endPoint x: 530, endPoint y: 147, distance: 16.1
click at [530, 147] on div "Add Sales Order DC   * Direct Customer 6 DC Sale Type   * Commission 2 Sale Typ…" at bounding box center [336, 166] width 392 height 165
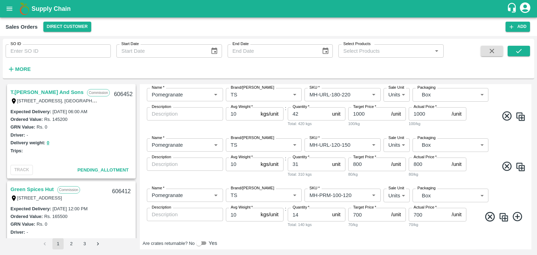
scroll to position [271, 0]
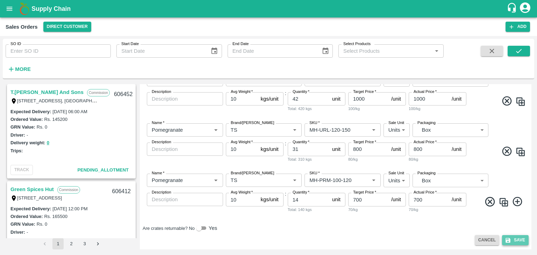
click at [518, 239] on button "Save" at bounding box center [515, 240] width 27 height 10
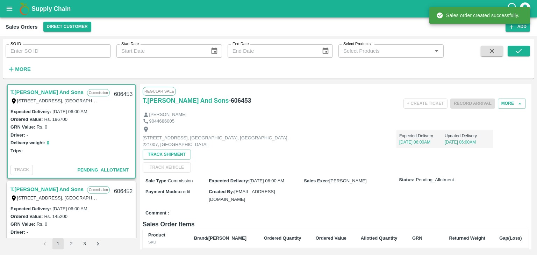
scroll to position [99, 0]
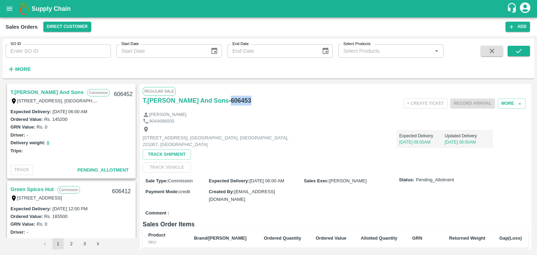
drag, startPoint x: 251, startPoint y: 99, endPoint x: 225, endPoint y: 99, distance: 26.2
click at [225, 99] on div "T.[PERSON_NAME] And Sons - 606453" at bounding box center [207, 101] width 129 height 10
copy h6 "606453"
click at [270, 131] on div "[STREET_ADDRESS], [GEOGRAPHIC_DATA], [GEOGRAPHIC_DATA], 221007, [GEOGRAPHIC_DAT…" at bounding box center [221, 137] width 157 height 22
click at [8, 12] on icon "open drawer" at bounding box center [10, 9] width 8 height 8
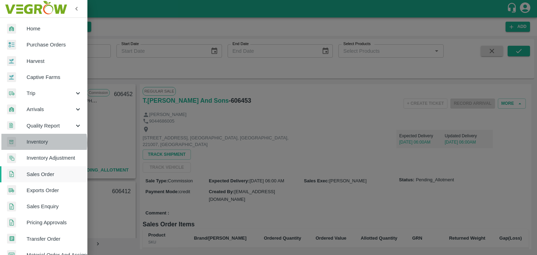
click at [43, 143] on span "Inventory" at bounding box center [54, 142] width 55 height 8
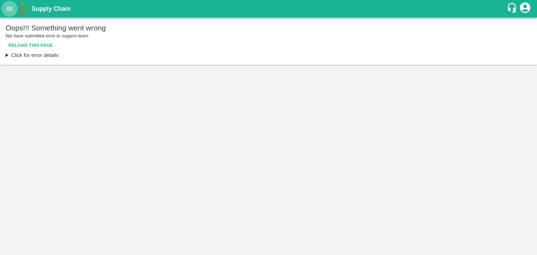
click at [11, 9] on icon "open drawer" at bounding box center [10, 9] width 8 height 8
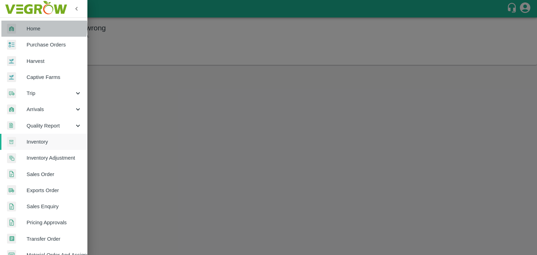
click at [34, 27] on span "Home" at bounding box center [54, 29] width 55 height 8
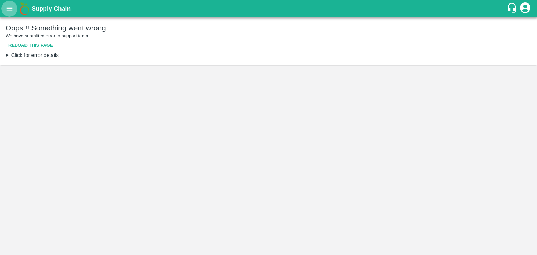
click at [9, 7] on icon "open drawer" at bounding box center [10, 9] width 8 height 8
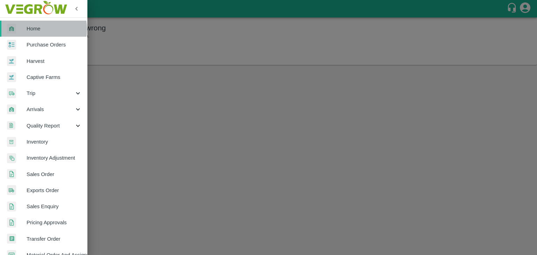
click at [35, 29] on span "Home" at bounding box center [54, 29] width 55 height 8
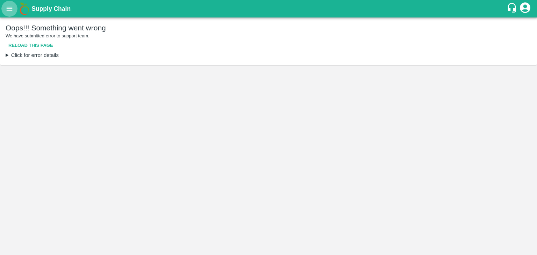
click at [11, 10] on icon "open drawer" at bounding box center [10, 9] width 6 height 4
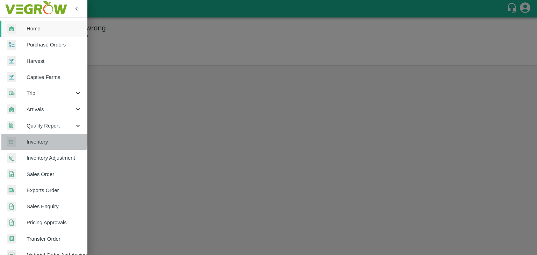
click at [40, 139] on span "Inventory" at bounding box center [54, 142] width 55 height 8
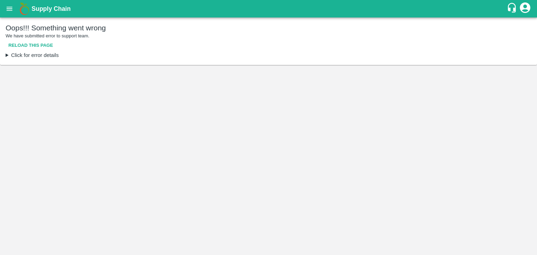
click at [527, 6] on icon "account of current user" at bounding box center [525, 7] width 13 height 13
click at [500, 38] on li "Logout" at bounding box center [509, 37] width 54 height 12
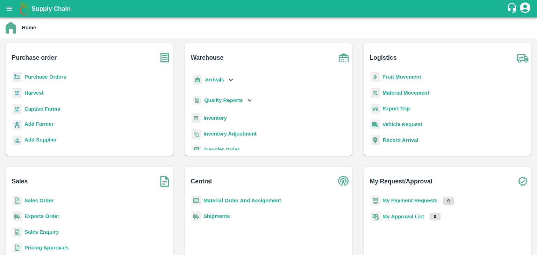
click at [36, 202] on b "Sales Order" at bounding box center [38, 201] width 29 height 6
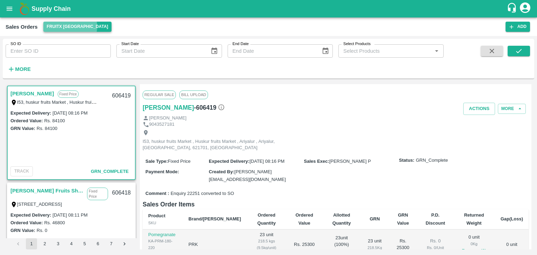
click at [70, 27] on button "FruitX [GEOGRAPHIC_DATA]" at bounding box center [77, 27] width 69 height 10
click at [313, 31] on div at bounding box center [268, 127] width 537 height 255
click at [508, 26] on button "Add" at bounding box center [518, 27] width 24 height 10
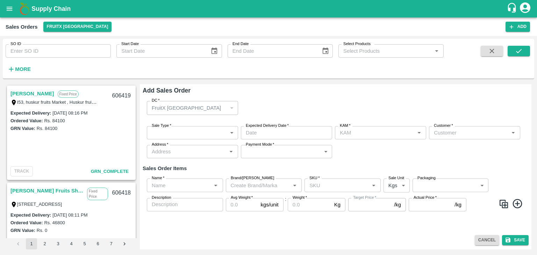
type input "[PERSON_NAME]"
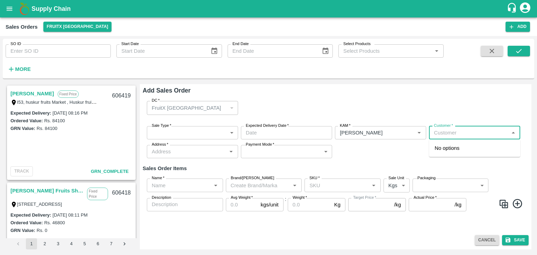
click at [445, 136] on input "Customer   *" at bounding box center [469, 132] width 76 height 9
click at [456, 149] on p "T.[PERSON_NAME] And Sons" at bounding box center [470, 148] width 70 height 8
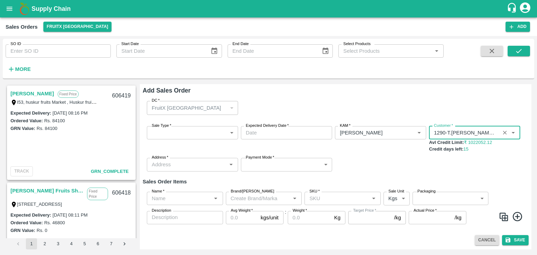
type input "1290-T.[PERSON_NAME] And Sons"
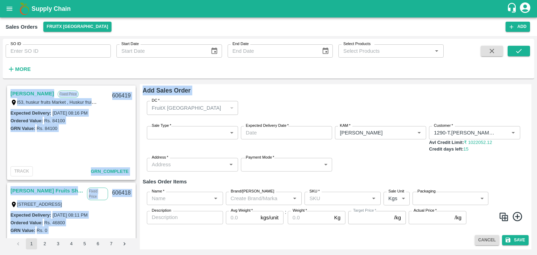
drag, startPoint x: 533, startPoint y: 96, endPoint x: 536, endPoint y: 81, distance: 15.0
click at [536, 81] on div "SO ID SO ID Start Date Start Date End Date End Date Select Products Select Prod…" at bounding box center [268, 145] width 537 height 219
click at [333, 100] on div "DC   * FruitX [GEOGRAPHIC_DATA] 147 DC" at bounding box center [336, 107] width 386 height 25
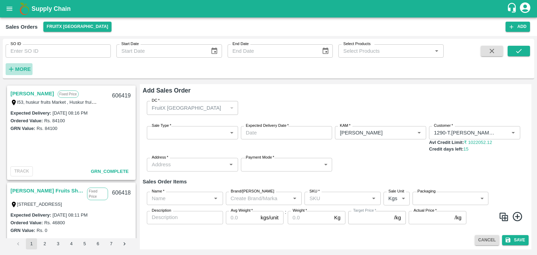
click at [25, 69] on strong "More" at bounding box center [23, 69] width 16 height 6
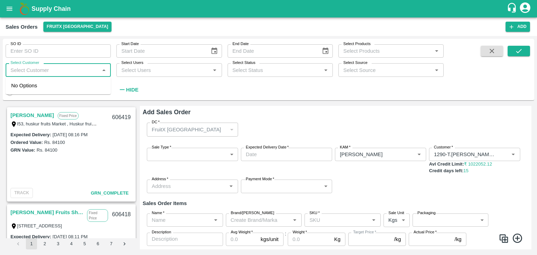
click at [55, 71] on input "Select Customer" at bounding box center [53, 69] width 90 height 9
type input "t.kishore"
click at [19, 88] on input "checkbox" at bounding box center [18, 89] width 14 height 14
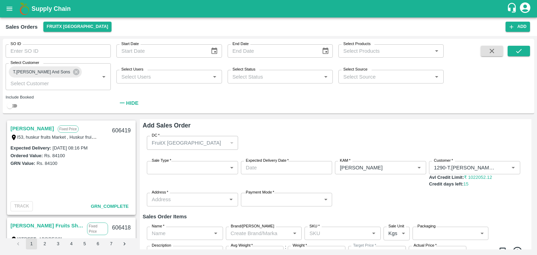
click at [14, 107] on input "checkbox" at bounding box center [9, 106] width 25 height 8
click at [518, 48] on icon "submit" at bounding box center [519, 51] width 8 height 8
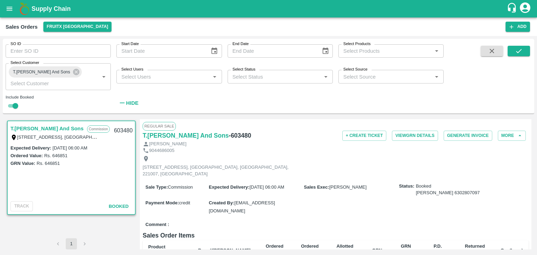
click at [84, 244] on li "pagination navigation" at bounding box center [84, 244] width 13 height 11
click at [58, 243] on li "pagination navigation" at bounding box center [57, 244] width 13 height 11
click at [72, 243] on button "1" at bounding box center [71, 244] width 11 height 11
click at [83, 244] on li "pagination navigation" at bounding box center [84, 244] width 13 height 11
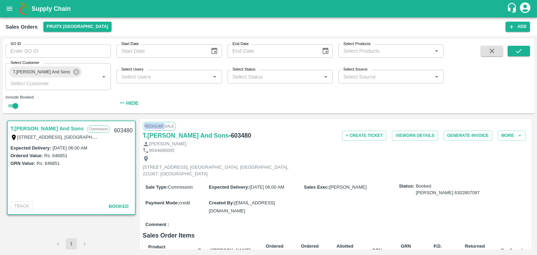
click at [83, 244] on li "pagination navigation" at bounding box center [84, 244] width 13 height 11
click at [58, 245] on li "pagination navigation" at bounding box center [57, 244] width 13 height 11
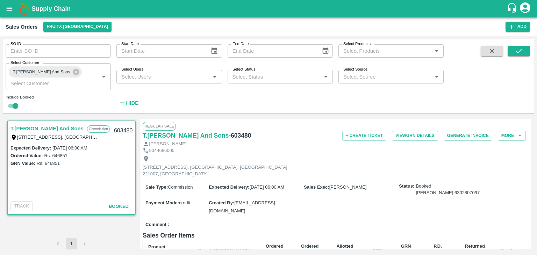
click at [58, 245] on li "pagination navigation" at bounding box center [57, 244] width 13 height 11
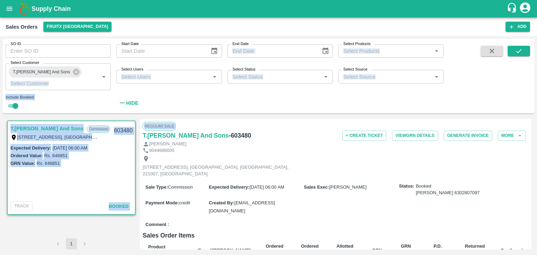
drag, startPoint x: 58, startPoint y: 245, endPoint x: 240, endPoint y: 42, distance: 272.7
click at [240, 42] on div "SO ID SO ID Start Date Start Date End Date End Date Select Products Select Prod…" at bounding box center [269, 146] width 532 height 214
click at [220, 110] on div "SO ID SO ID Start Date Start Date End Date End Date Select Products Select Prod…" at bounding box center [222, 74] width 444 height 71
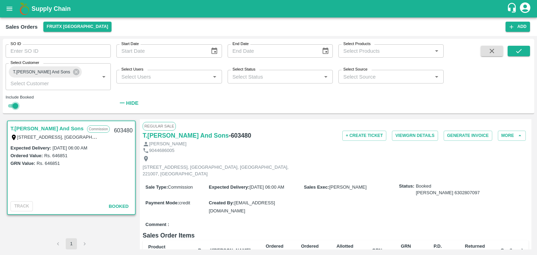
click at [12, 107] on input "checkbox" at bounding box center [15, 106] width 25 height 8
checkbox input "false"
click at [523, 50] on button "submit" at bounding box center [519, 51] width 22 height 10
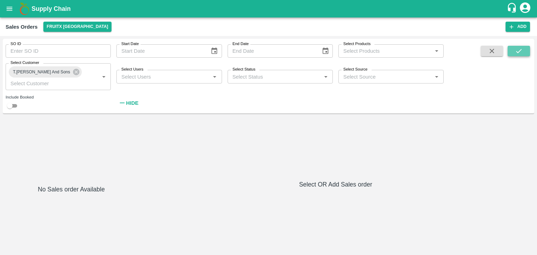
click at [523, 50] on button "submit" at bounding box center [519, 51] width 22 height 10
click at [213, 79] on icon "Open" at bounding box center [215, 77] width 8 height 8
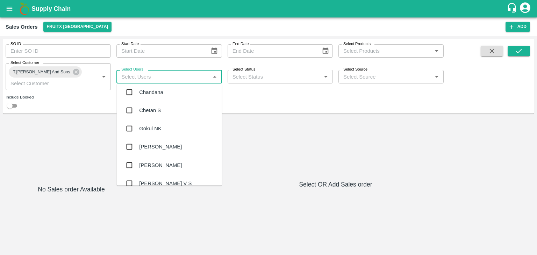
scroll to position [625, 0]
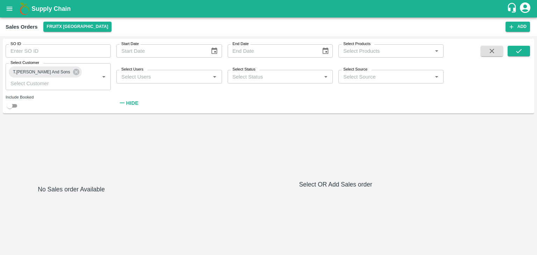
click at [222, 124] on div "No Sales order Available Select OR Add Sales order" at bounding box center [269, 184] width 526 height 130
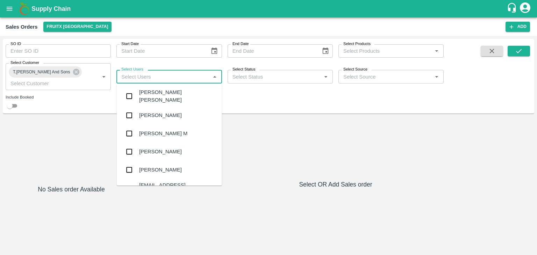
click at [161, 76] on input "Select Users" at bounding box center [164, 76] width 90 height 9
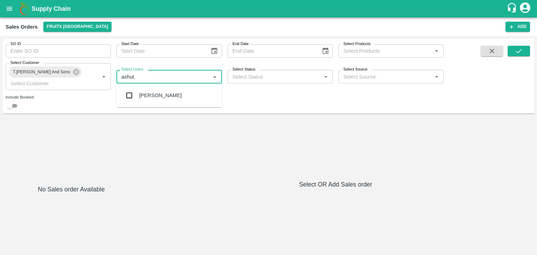
type input "ashuto"
click at [129, 95] on input "checkbox" at bounding box center [129, 95] width 14 height 14
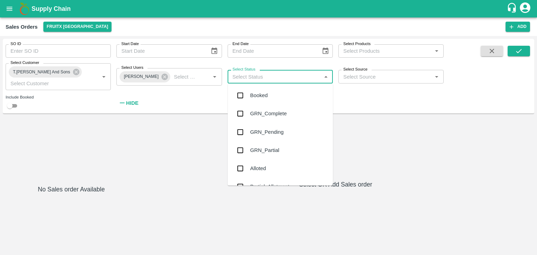
click at [260, 79] on input "Select Status" at bounding box center [275, 76] width 90 height 9
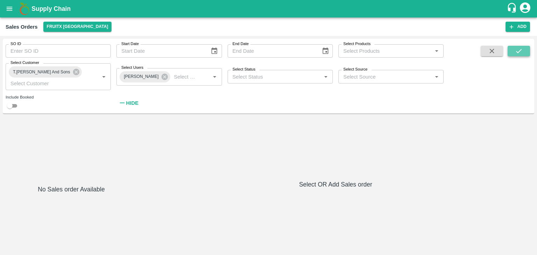
click at [519, 51] on icon "submit" at bounding box center [519, 51] width 6 height 4
click at [12, 105] on input "checkbox" at bounding box center [9, 106] width 25 height 8
checkbox input "true"
click at [520, 51] on icon "submit" at bounding box center [519, 51] width 6 height 4
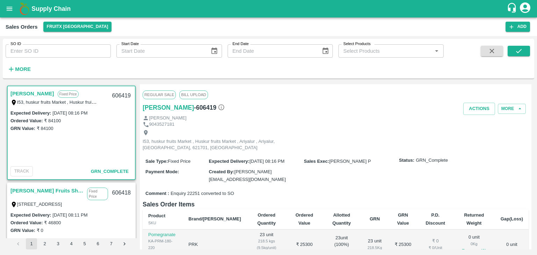
click at [60, 54] on input "SO ID" at bounding box center [58, 50] width 105 height 13
paste input "605373"
click at [520, 50] on icon "submit" at bounding box center [519, 51] width 8 height 8
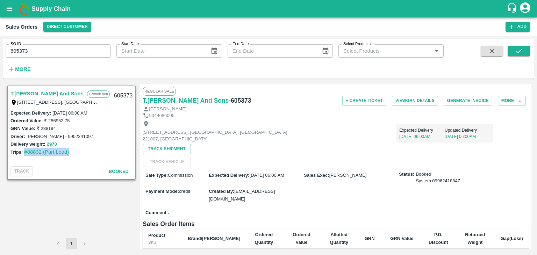
drag, startPoint x: 75, startPoint y: 153, endPoint x: 23, endPoint y: 155, distance: 52.5
click at [23, 155] on div "Trips: #88832 (Part Load)" at bounding box center [71, 152] width 122 height 8
copy link "#88832 (Part Load)"
click at [78, 52] on input "605373" at bounding box center [58, 50] width 105 height 13
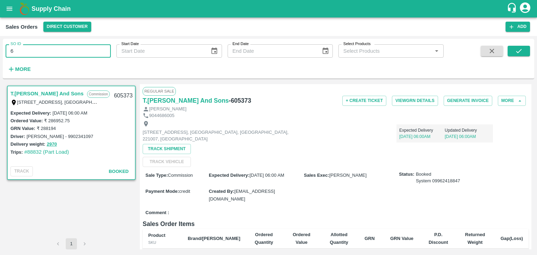
type input "6"
paste input "text"
click at [520, 52] on icon "submit" at bounding box center [519, 51] width 8 height 8
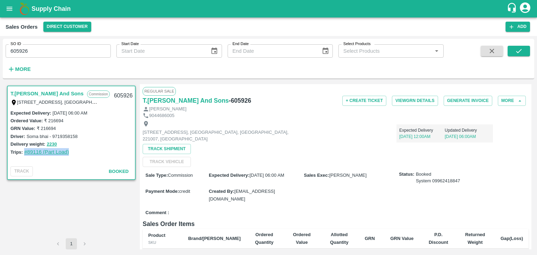
drag, startPoint x: 70, startPoint y: 152, endPoint x: 24, endPoint y: 151, distance: 45.5
click at [24, 151] on div "Trips: #89116 (Part Load)" at bounding box center [71, 152] width 122 height 8
copy link "#89116 (Part Load)"
drag, startPoint x: 64, startPoint y: 129, endPoint x: 41, endPoint y: 130, distance: 23.1
click at [41, 130] on div "GRN Value: ₹ 216694" at bounding box center [71, 129] width 122 height 8
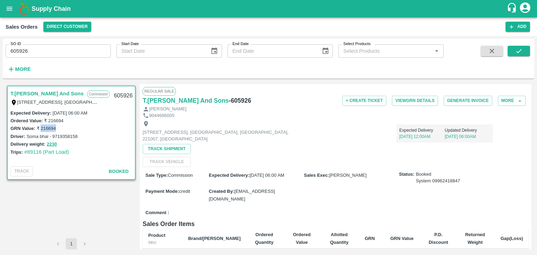
copy label "216694"
drag, startPoint x: 102, startPoint y: 113, endPoint x: 53, endPoint y: 113, distance: 49.0
click at [53, 113] on div "Expected Delivery : 28 Sep 2025, 06:00 AM" at bounding box center [71, 113] width 122 height 8
copy label "28 Sep 2025, 06:00 AM"
click at [61, 52] on input "605926" at bounding box center [58, 50] width 105 height 13
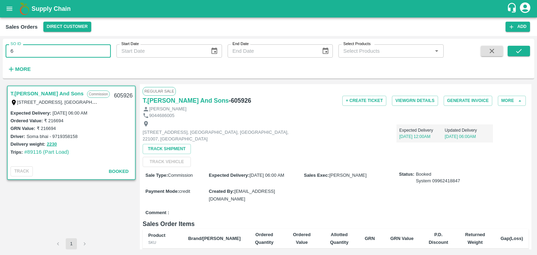
type input "6"
paste input "text"
click at [516, 50] on icon "submit" at bounding box center [519, 51] width 8 height 8
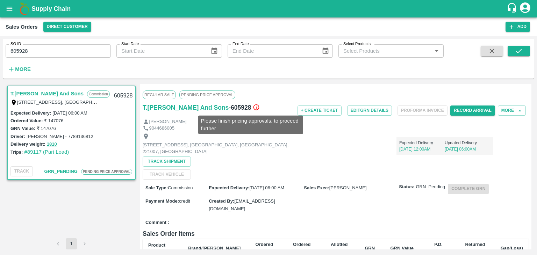
click at [253, 107] on icon at bounding box center [256, 107] width 7 height 7
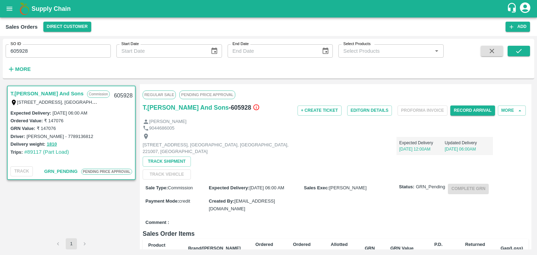
click at [53, 51] on input "605928" at bounding box center [58, 50] width 105 height 13
type input "6"
paste input "text"
click at [515, 51] on icon "submit" at bounding box center [519, 51] width 8 height 8
click at [70, 152] on div "Trips: #89118 (Part Load)" at bounding box center [71, 152] width 122 height 8
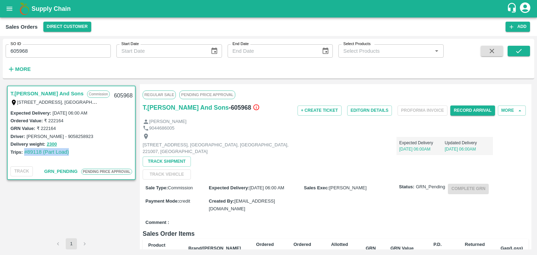
drag, startPoint x: 70, startPoint y: 150, endPoint x: 23, endPoint y: 153, distance: 46.9
click at [23, 153] on div "Trips: #89118 (Part Load)" at bounding box center [71, 152] width 122 height 8
copy link "#89118 (Part Load)"
drag, startPoint x: 103, startPoint y: 111, endPoint x: 53, endPoint y: 115, distance: 50.1
click at [53, 115] on div "Expected Delivery : 01 Oct 2025, 06:00 AM" at bounding box center [71, 113] width 122 height 8
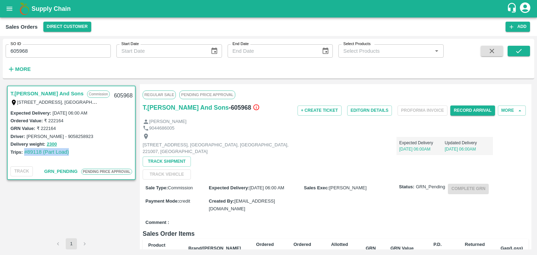
copy label "[DATE] 06:00 AM"
click at [49, 50] on input "605968" at bounding box center [58, 50] width 105 height 13
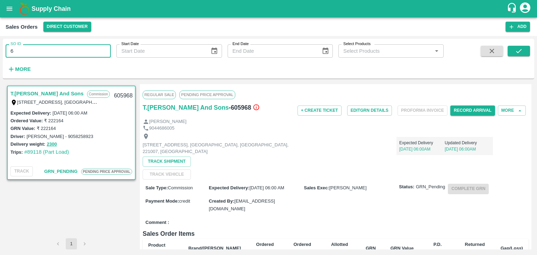
type input "6"
paste input "text"
click at [517, 48] on icon "submit" at bounding box center [519, 51] width 8 height 8
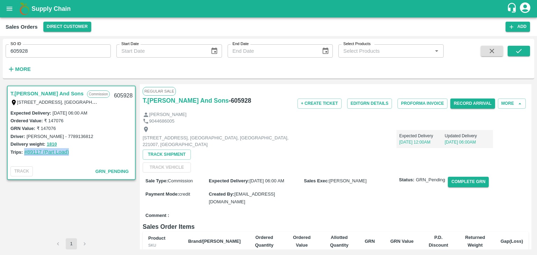
drag, startPoint x: 70, startPoint y: 152, endPoint x: 24, endPoint y: 153, distance: 46.5
click at [24, 153] on div "Trips: #89117 (Part Load)" at bounding box center [71, 152] width 122 height 8
copy link "#89117 (Part Load)"
drag, startPoint x: 104, startPoint y: 111, endPoint x: 53, endPoint y: 111, distance: 50.7
click at [53, 111] on div "Expected Delivery : 29 Sep 2025, 06:00 AM" at bounding box center [71, 113] width 122 height 8
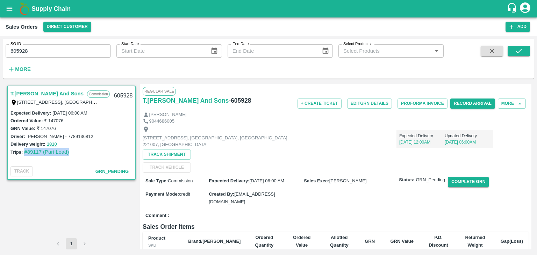
copy label "[DATE] 06:00 AM"
click at [32, 49] on input "605928" at bounding box center [58, 50] width 105 height 13
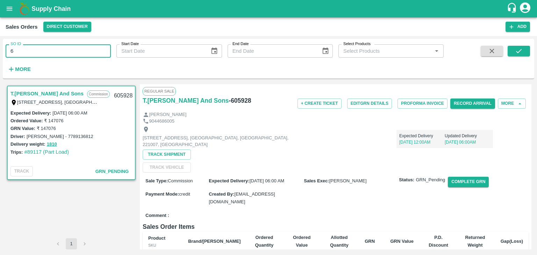
type input "6"
paste input "text"
click at [511, 53] on button "submit" at bounding box center [519, 51] width 22 height 10
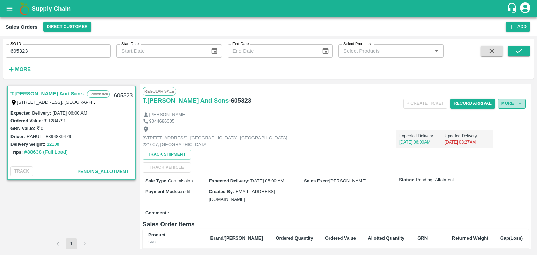
click at [509, 103] on button "More" at bounding box center [512, 104] width 28 height 10
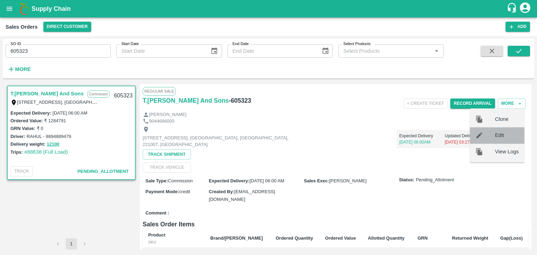
click at [497, 138] on span "Edit" at bounding box center [507, 136] width 24 height 8
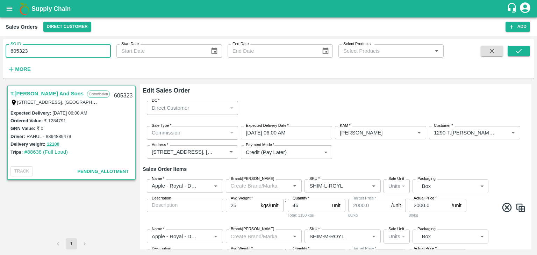
click at [35, 50] on input "605323" at bounding box center [58, 50] width 105 height 13
type input "605860"
click at [517, 50] on icon "submit" at bounding box center [519, 51] width 8 height 8
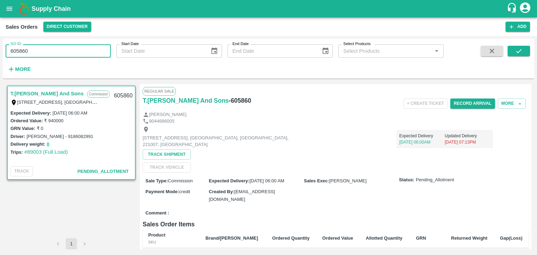
click at [64, 55] on input "605860" at bounding box center [58, 50] width 105 height 13
type input "6"
paste input "text"
type input "605928"
click at [519, 50] on icon "submit" at bounding box center [519, 51] width 8 height 8
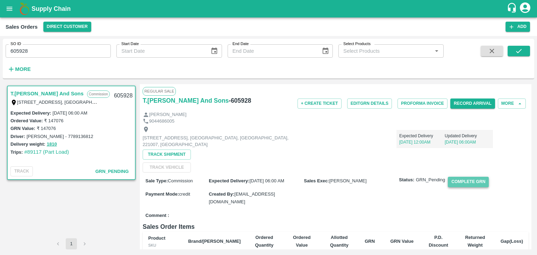
click at [470, 183] on button "Complete GRN" at bounding box center [468, 182] width 41 height 10
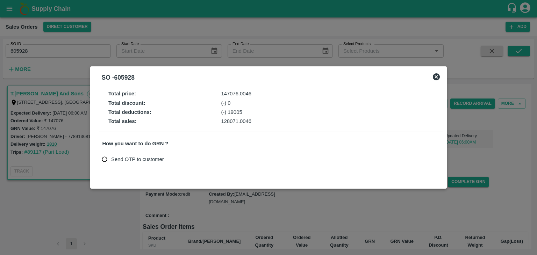
click at [105, 160] on input "Send OTP to customer" at bounding box center [104, 159] width 13 height 13
radio input "true"
click at [105, 160] on input "Send OTP to customer" at bounding box center [104, 159] width 13 height 13
click at [185, 158] on button "Send OTP" at bounding box center [184, 159] width 29 height 10
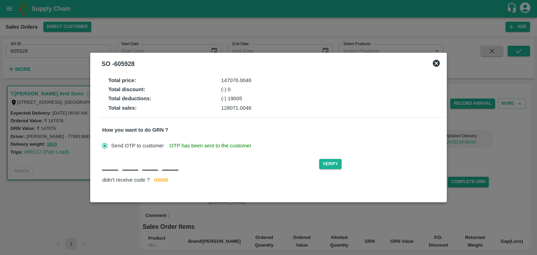
click at [108, 170] on input "text" at bounding box center [110, 164] width 16 height 13
click at [112, 163] on input "text" at bounding box center [110, 164] width 16 height 13
type input "Y"
type input "T"
type input "W"
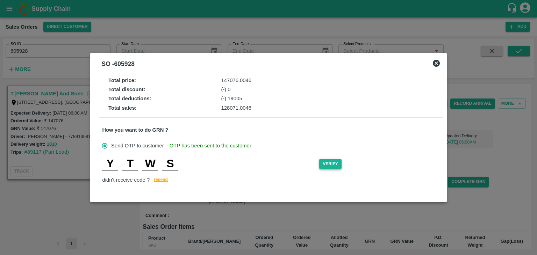
type input "S"
click at [328, 164] on button "Verify" at bounding box center [330, 164] width 22 height 10
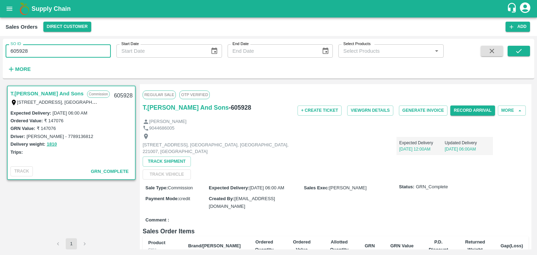
click at [49, 55] on input "605928" at bounding box center [58, 50] width 105 height 13
type input "6"
paste input "text"
type input "605968"
click at [518, 48] on icon "submit" at bounding box center [519, 51] width 8 height 8
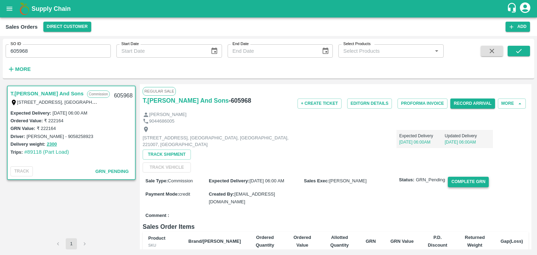
click at [466, 179] on button "Complete GRN" at bounding box center [468, 182] width 41 height 10
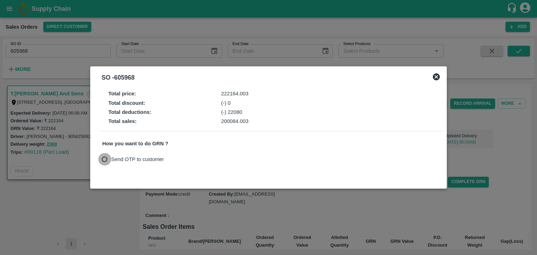
click at [105, 158] on input "Send OTP to customer" at bounding box center [104, 159] width 13 height 13
radio input "true"
click at [182, 158] on button "Send OTP" at bounding box center [184, 159] width 29 height 10
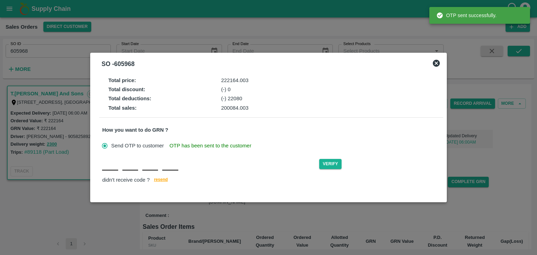
click at [106, 173] on div "Verify didn't receive code ? resend" at bounding box center [271, 171] width 338 height 27
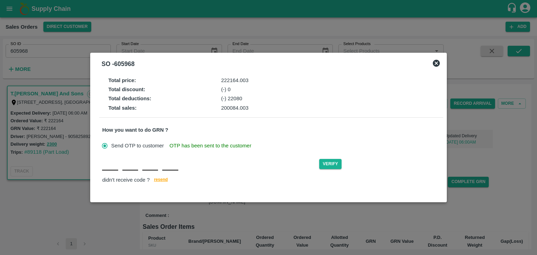
type input "T"
type input "M"
type input "L"
type input "O"
click at [329, 163] on button "Verify" at bounding box center [330, 164] width 22 height 10
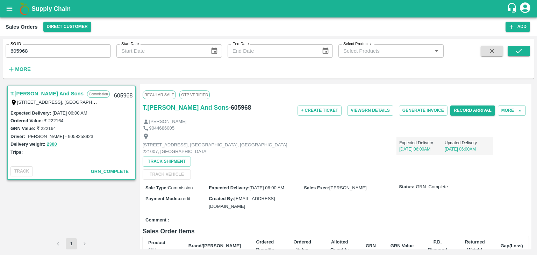
click at [358, 140] on div "Expected Delivery 05 Oct, 06:00AM Updated Delivery 01 Oct, 06:00AM" at bounding box center [396, 143] width 193 height 24
click at [513, 51] on button "submit" at bounding box center [519, 51] width 22 height 10
